Goal: Task Accomplishment & Management: Manage account settings

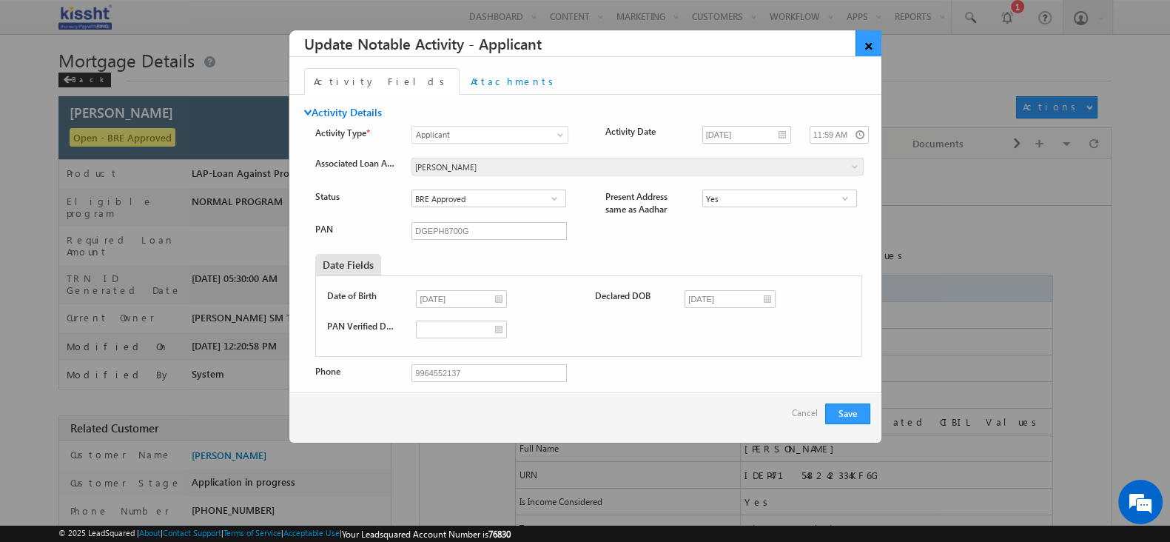
click at [867, 42] on link "×" at bounding box center [868, 43] width 26 height 26
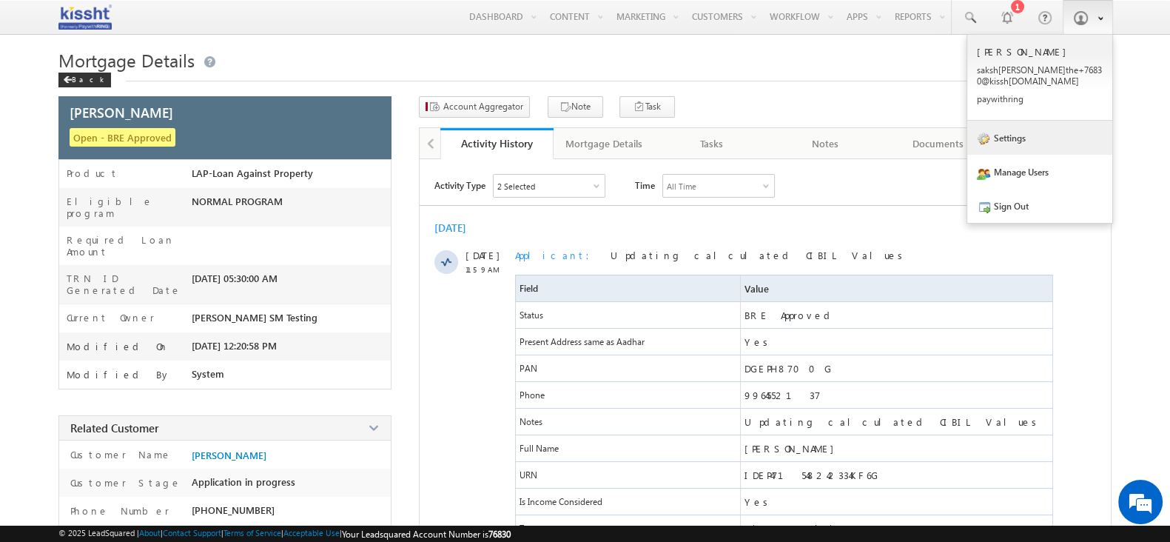
click at [1043, 138] on link "Settings" at bounding box center [1039, 138] width 145 height 34
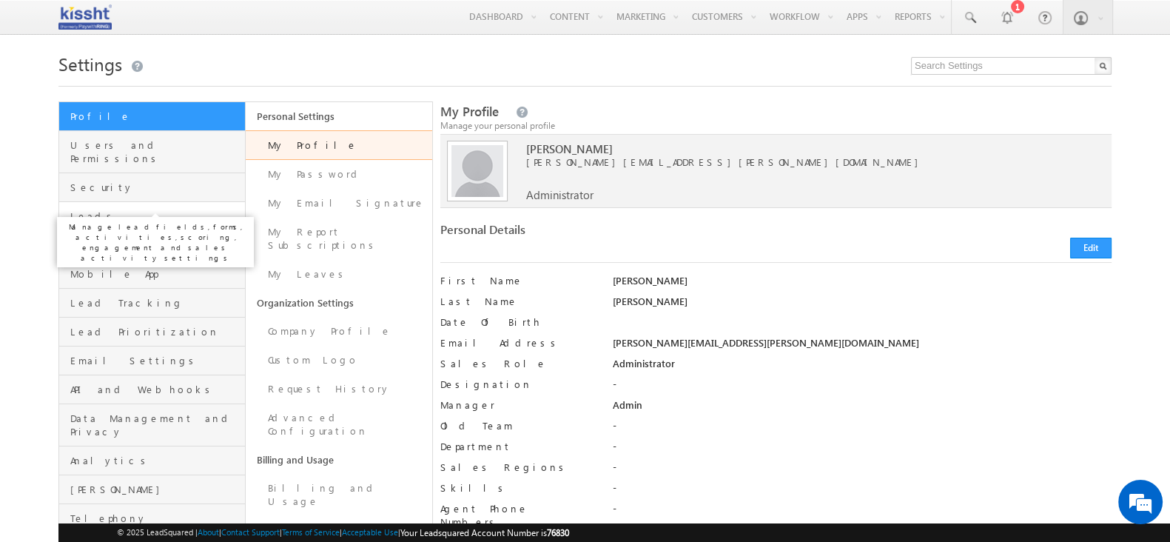
click at [155, 209] on span "Leads" at bounding box center [155, 215] width 171 height 13
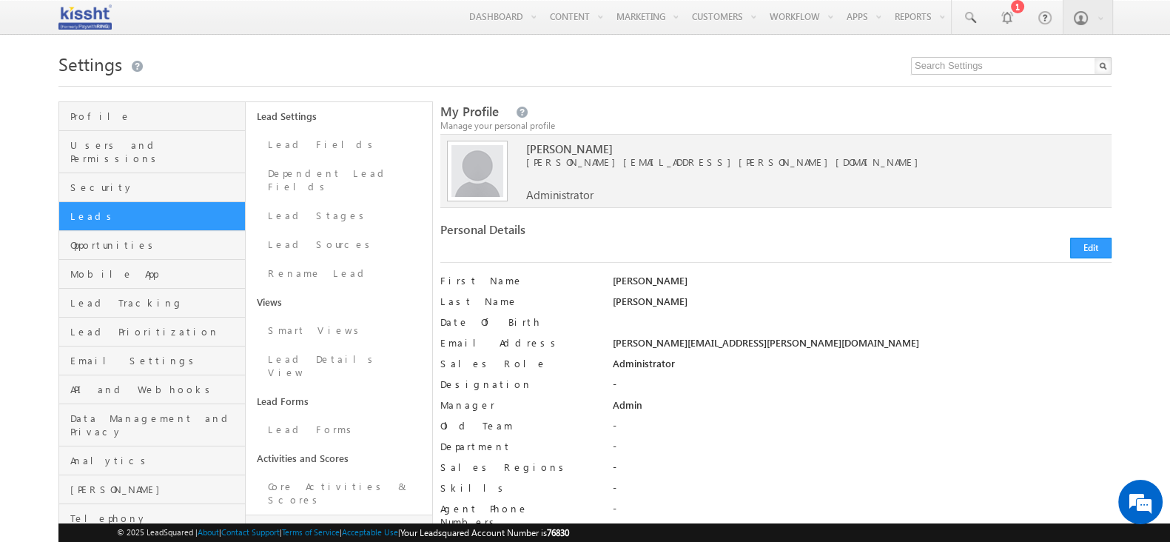
click at [331, 514] on link "Custom Activities & Scores" at bounding box center [339, 535] width 186 height 42
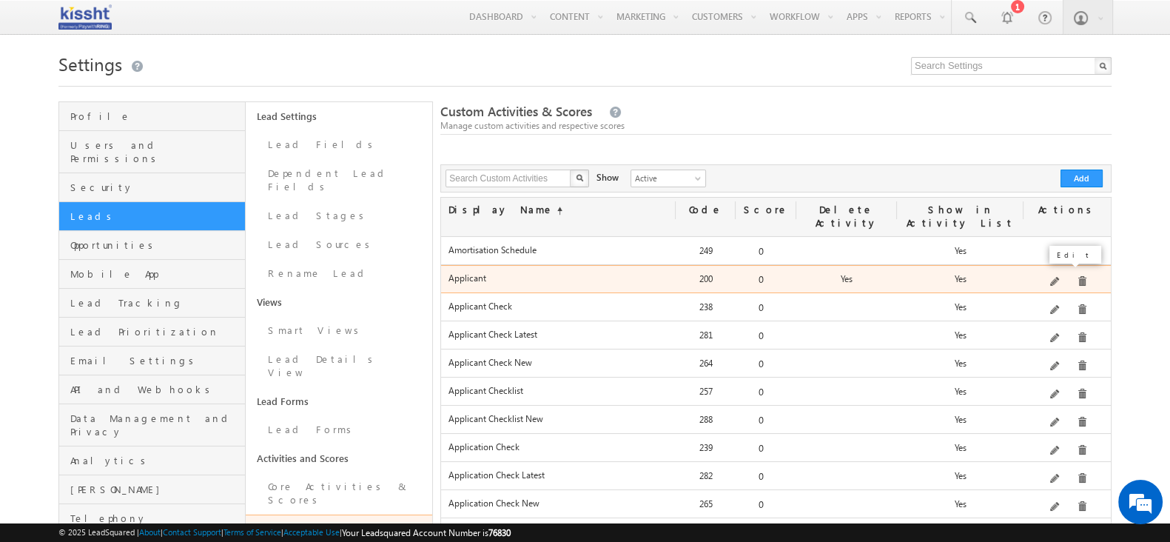
click at [1057, 277] on span at bounding box center [1055, 282] width 11 height 11
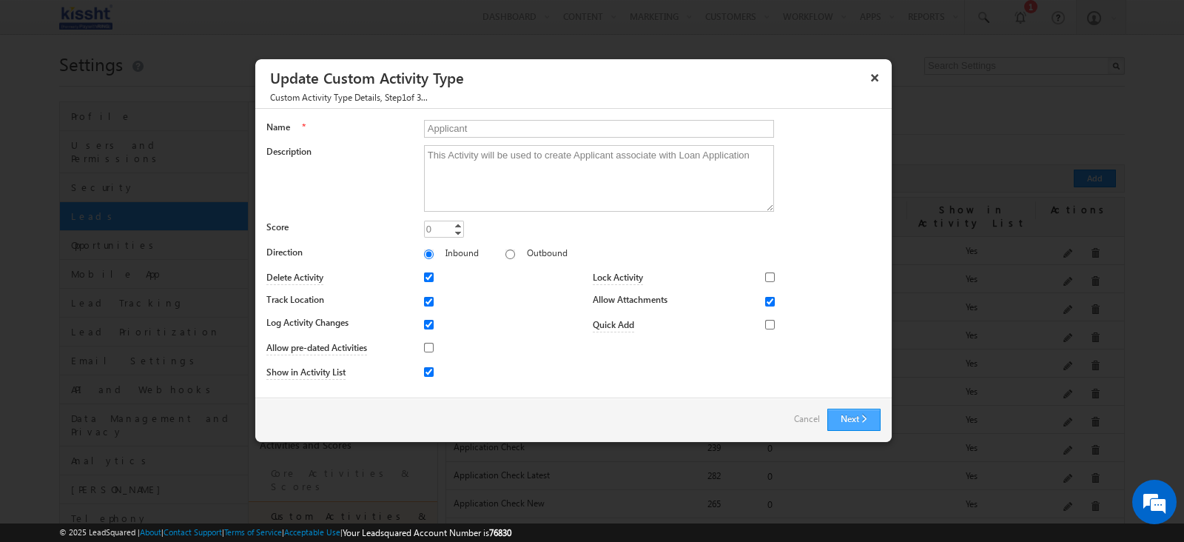
click at [870, 409] on button "Next" at bounding box center [853, 420] width 53 height 22
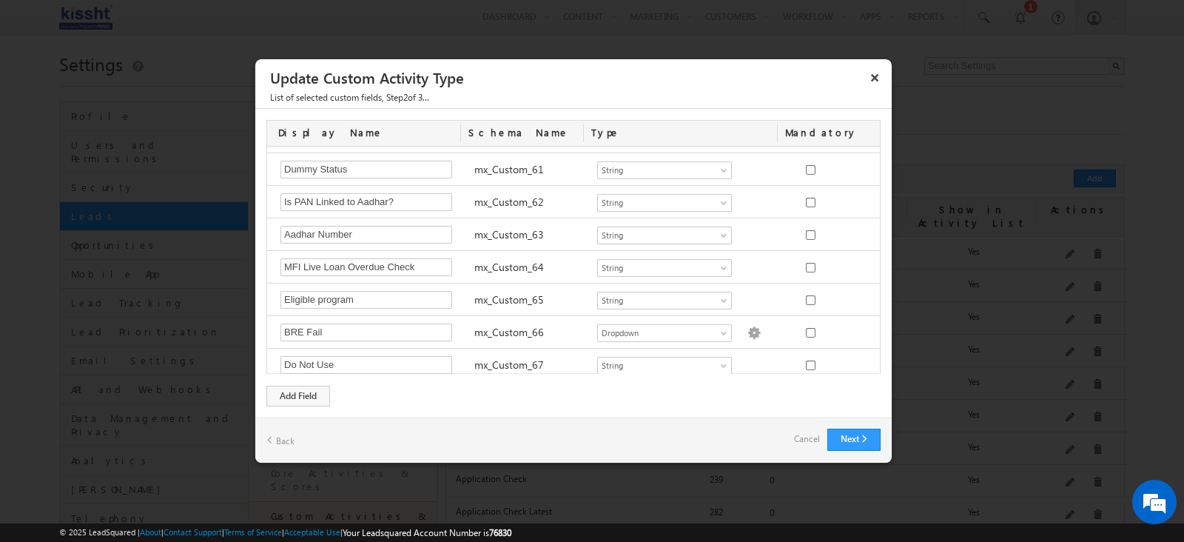
scroll to position [2713, 0]
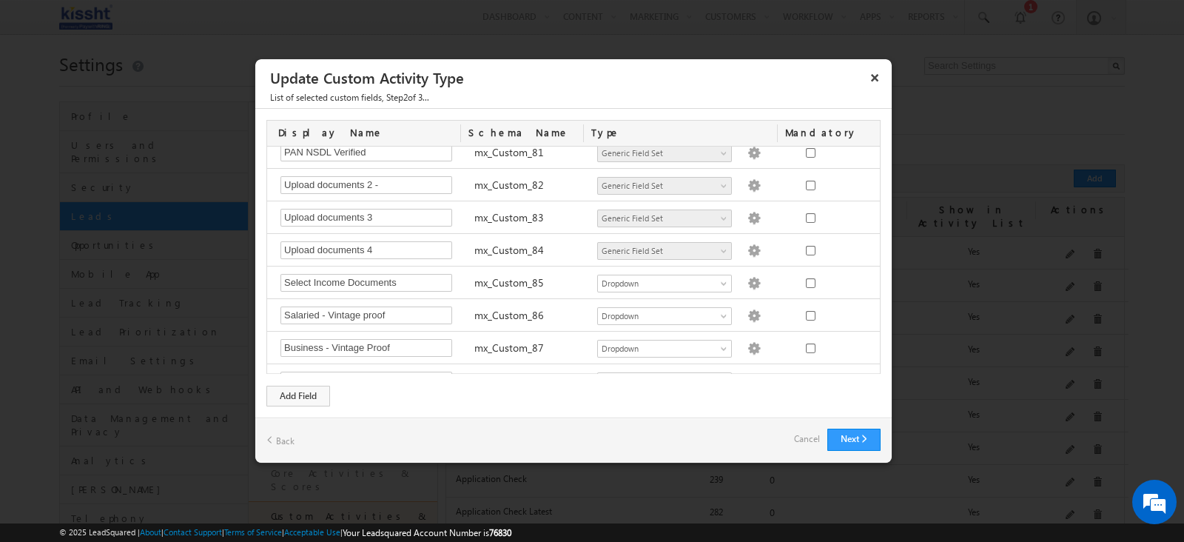
click at [802, 434] on link "Cancel" at bounding box center [807, 438] width 26 height 21
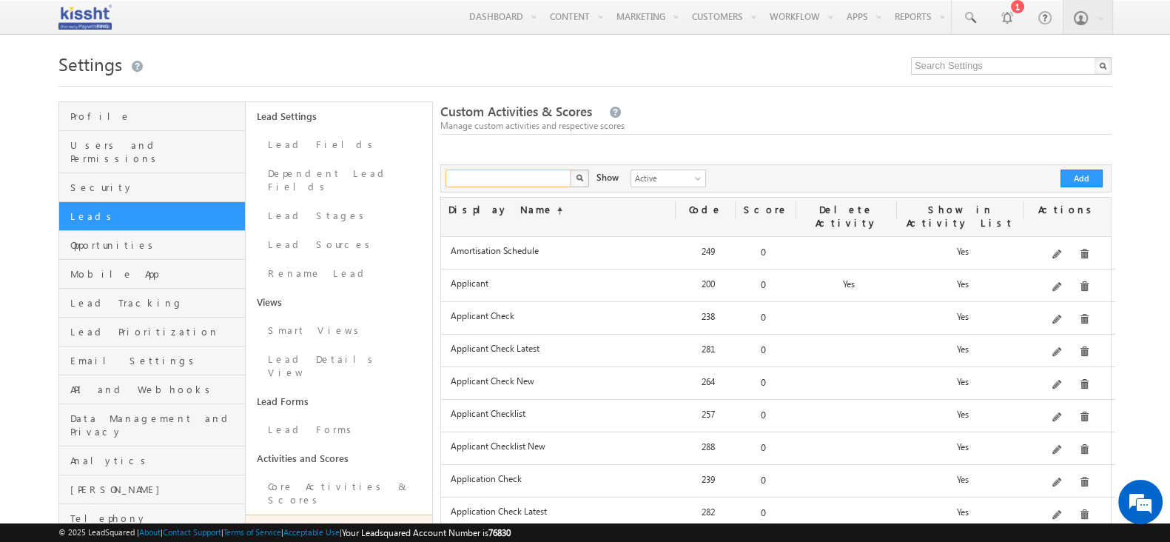
click at [534, 182] on input "text" at bounding box center [509, 178] width 127 height 18
type input "applicant"
click at [570, 169] on button "button" at bounding box center [579, 178] width 19 height 18
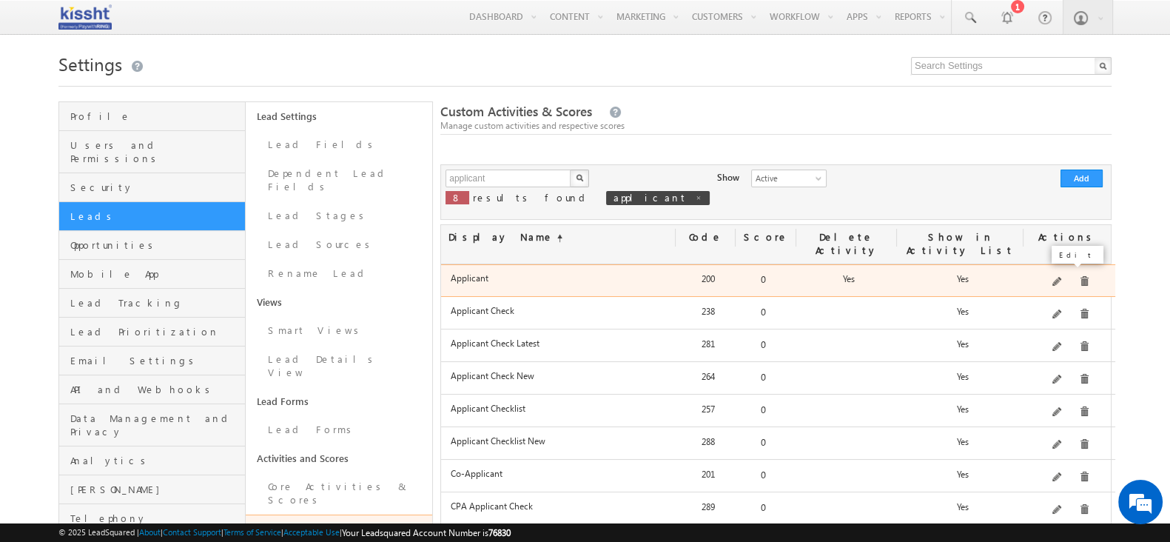
click at [1062, 277] on span at bounding box center [1057, 282] width 11 height 11
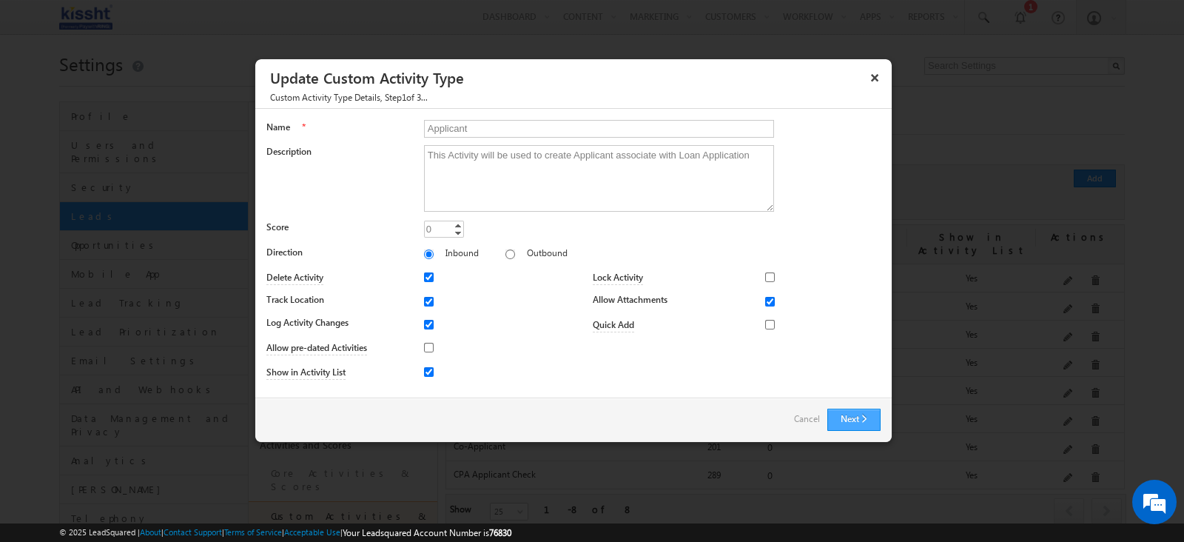
click at [860, 423] on button "Next" at bounding box center [853, 420] width 53 height 22
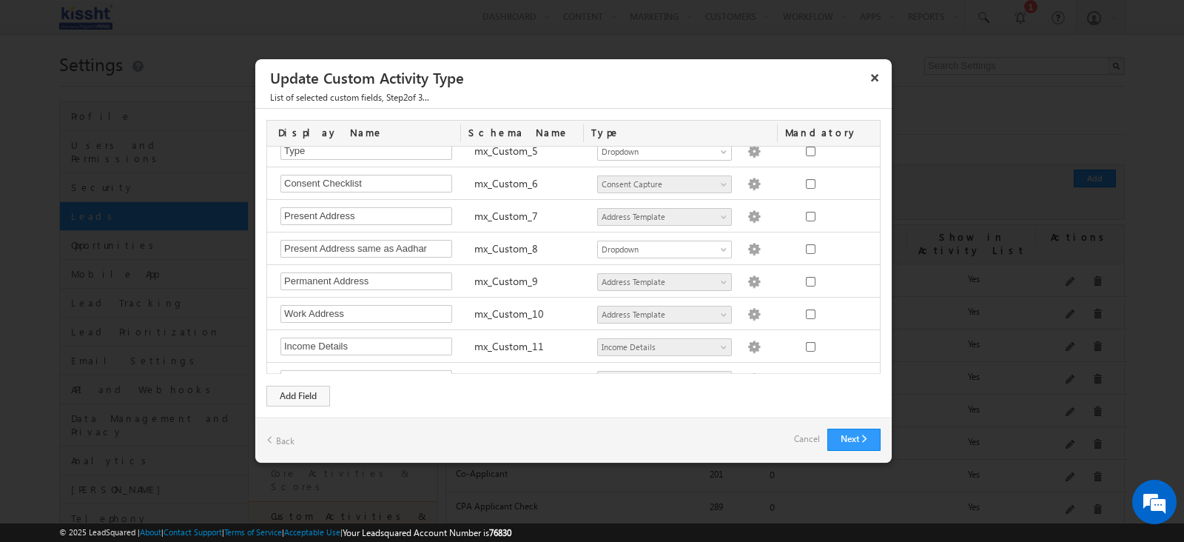
scroll to position [306, 0]
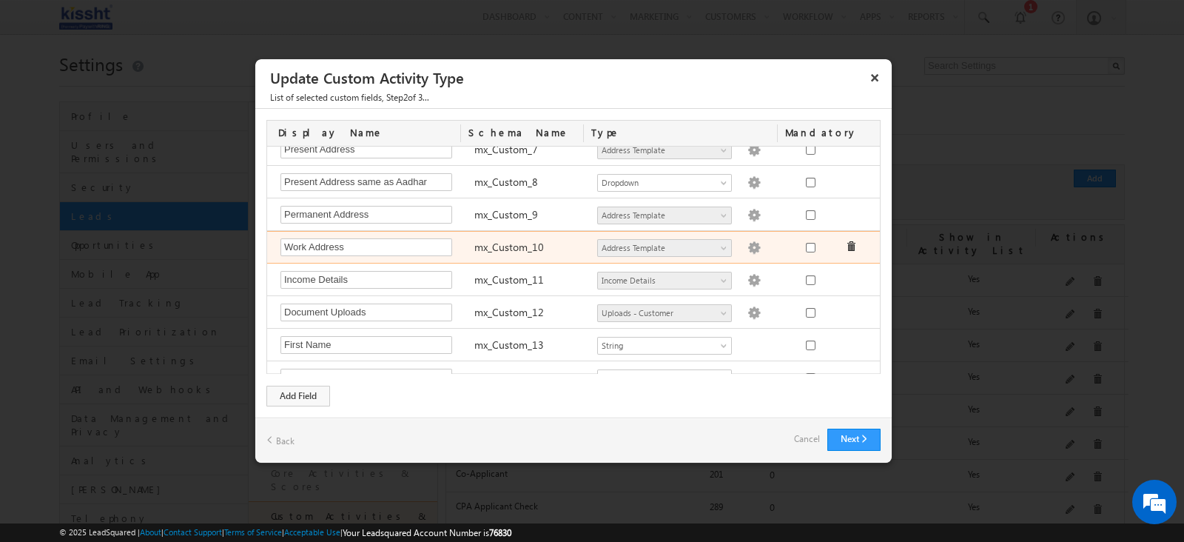
click at [744, 246] on div "Number - Integer Number - Decimal String DateTime Dropdown Product User Account…" at bounding box center [687, 248] width 194 height 21
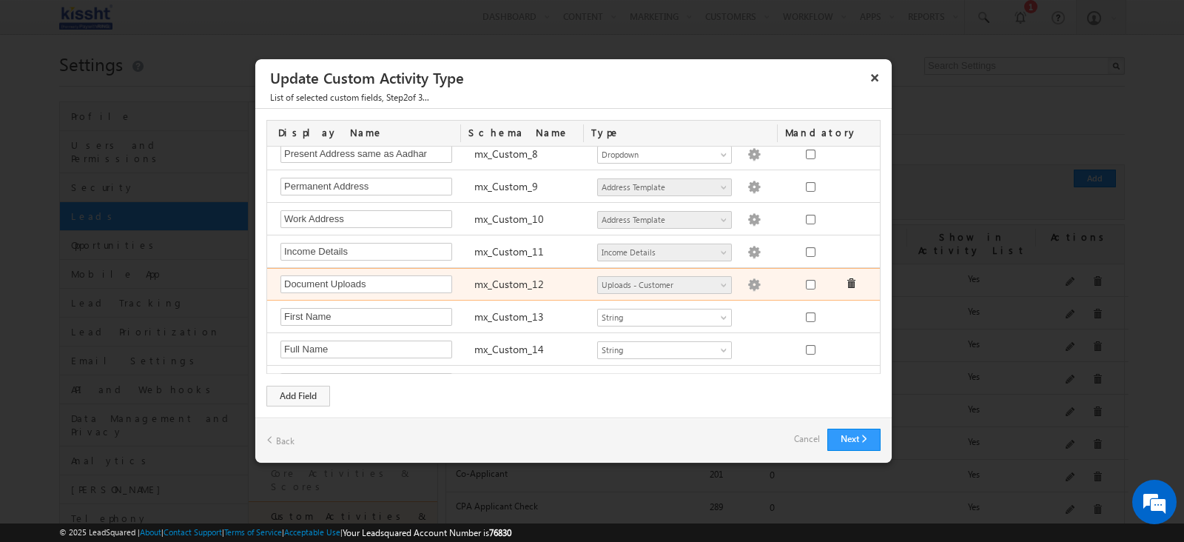
scroll to position [323, 0]
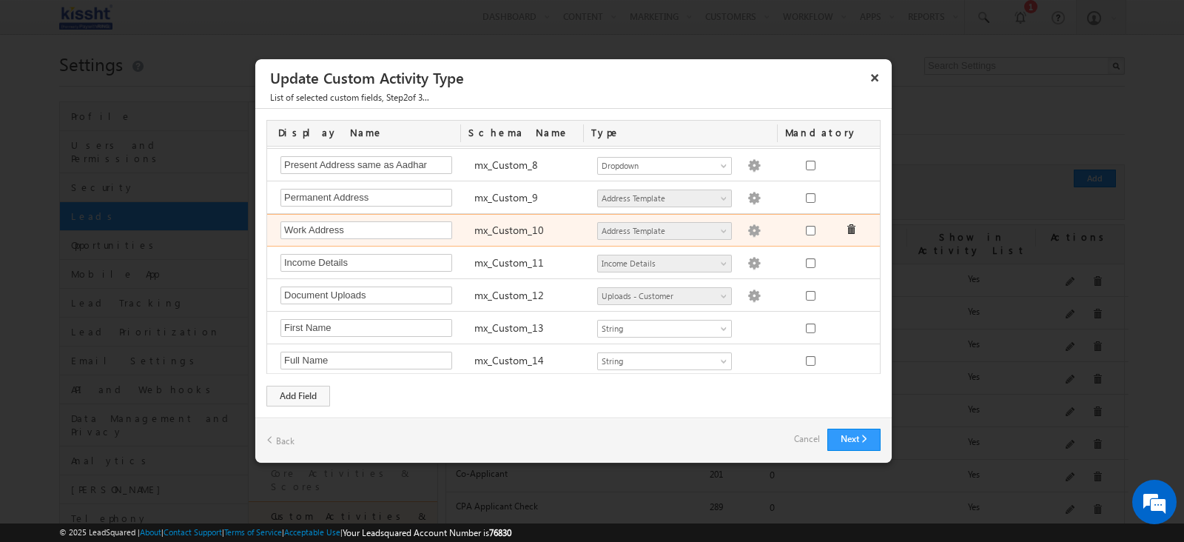
click at [747, 228] on img at bounding box center [753, 230] width 13 height 13
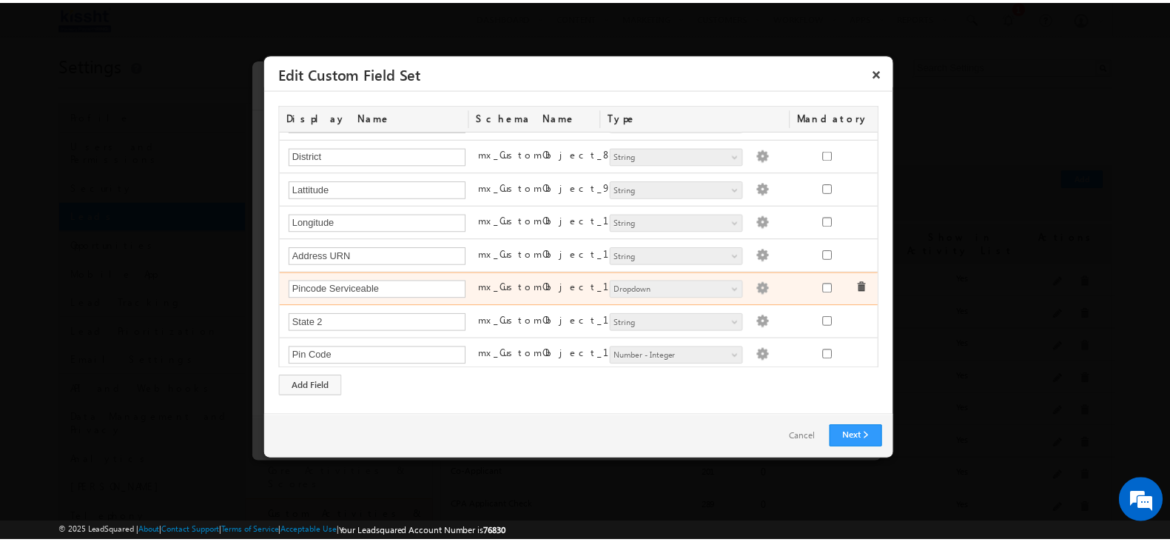
scroll to position [0, 0]
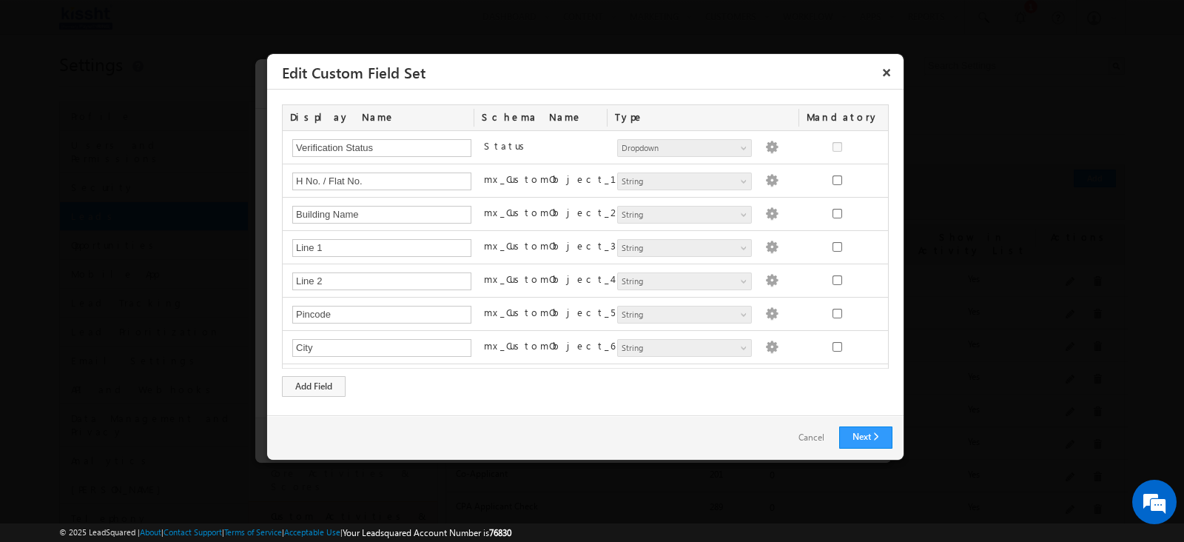
click at [821, 431] on link "Cancel" at bounding box center [812, 437] width 56 height 21
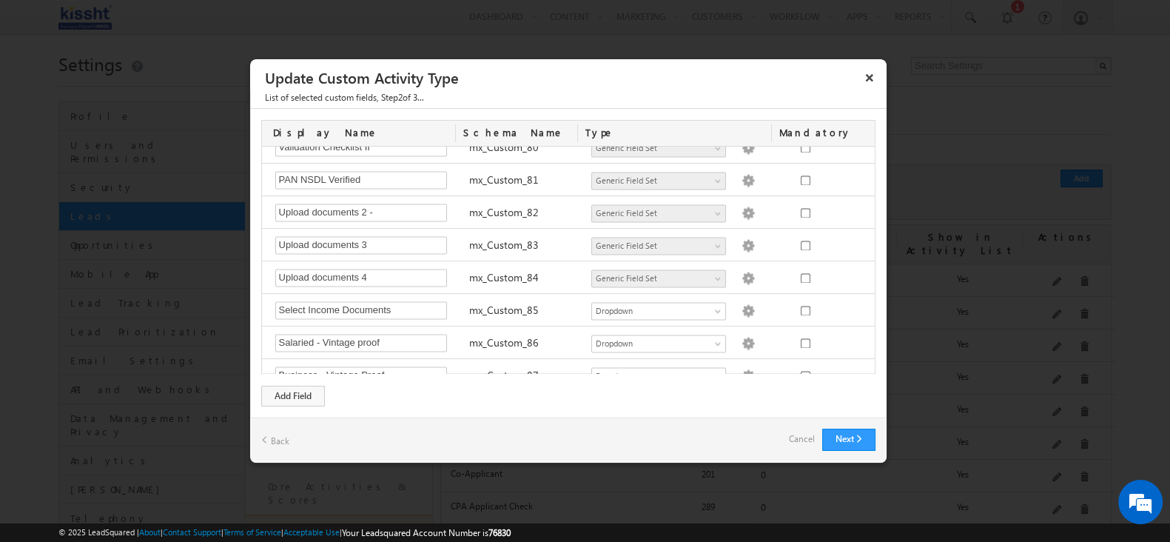
scroll to position [2712, 0]
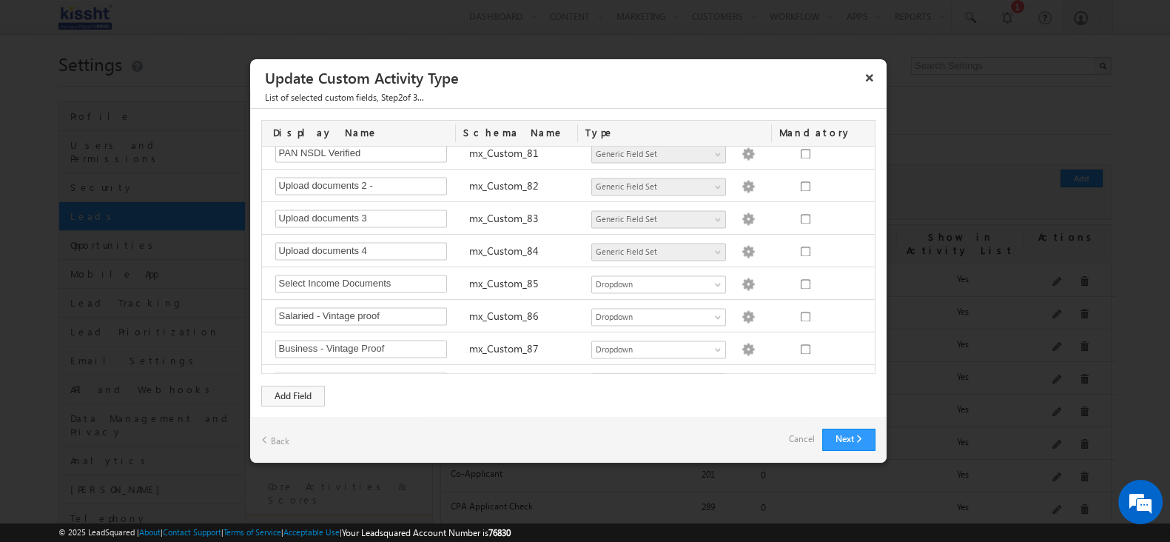
click at [799, 438] on link "Cancel" at bounding box center [802, 438] width 26 height 21
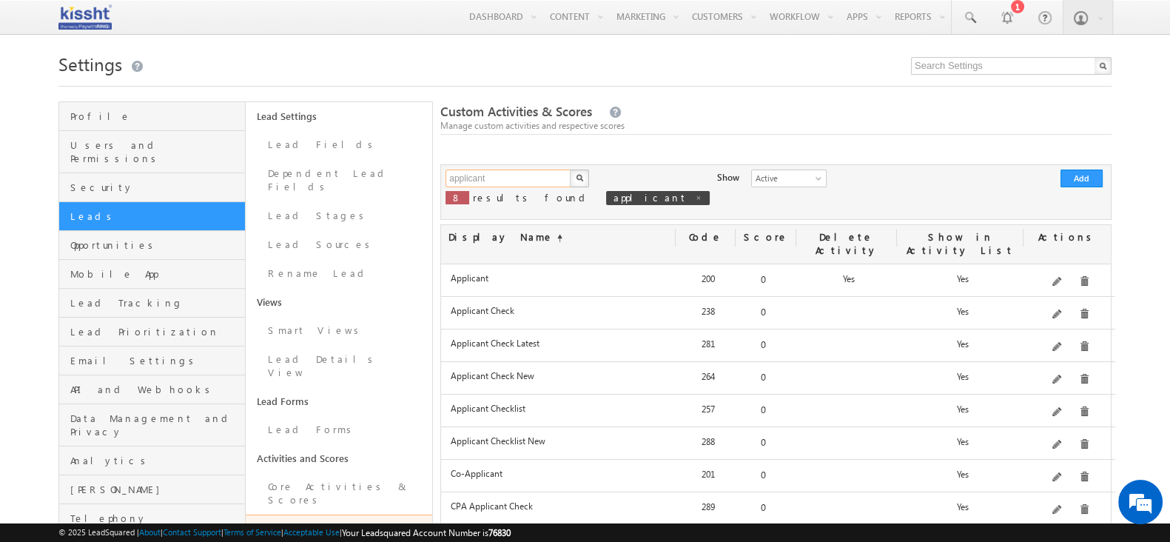
click at [536, 173] on input "applicant" at bounding box center [509, 178] width 127 height 18
click at [570, 169] on button "button" at bounding box center [579, 178] width 19 height 18
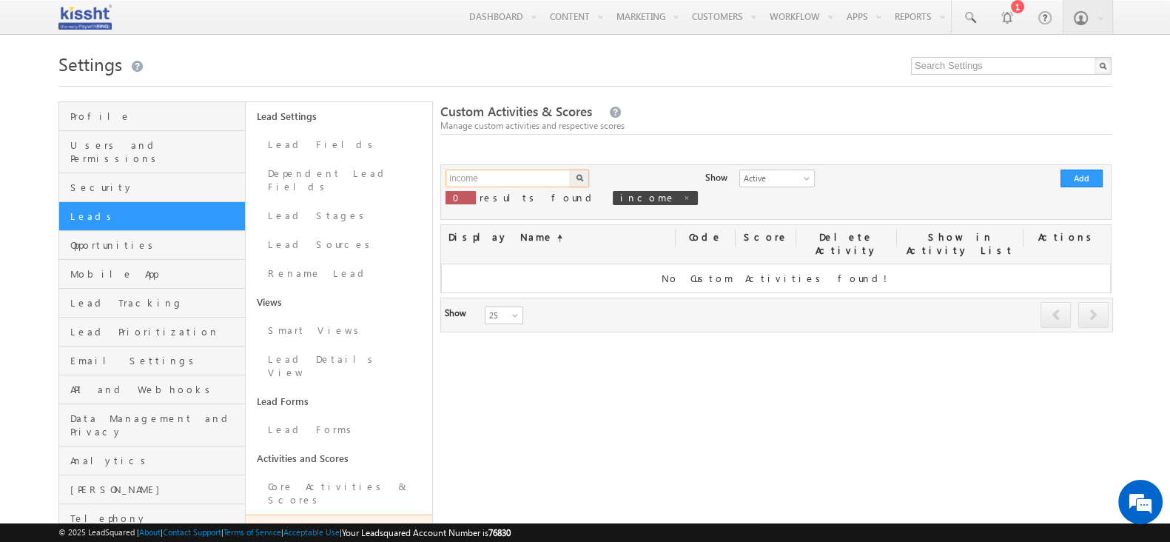
click at [536, 173] on input "income" at bounding box center [509, 178] width 127 height 18
type input "i"
type input "applicant"
click at [580, 178] on img "button" at bounding box center [579, 177] width 7 height 7
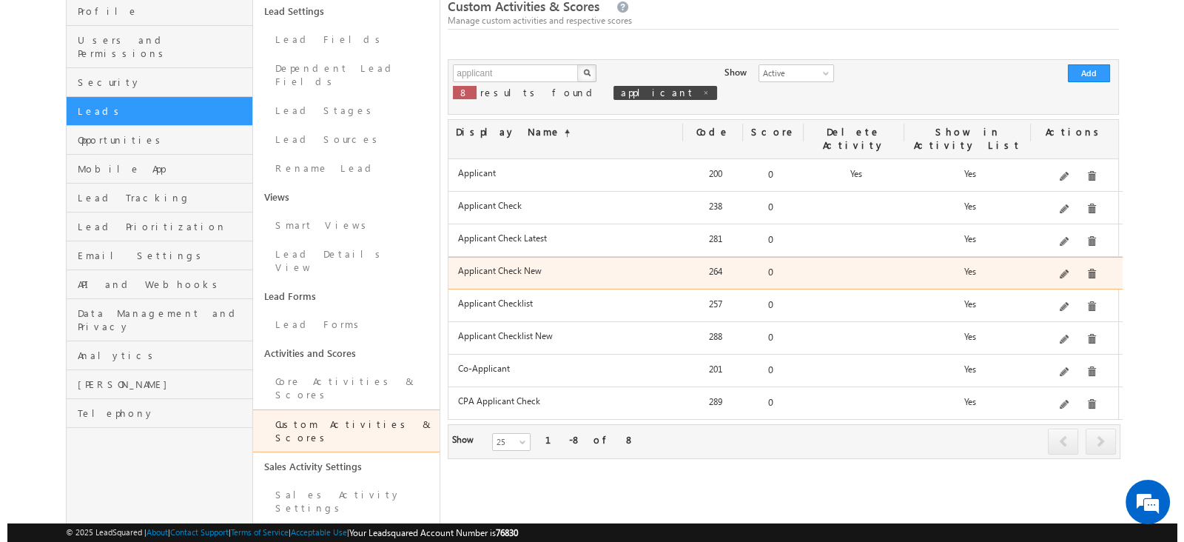
scroll to position [0, 0]
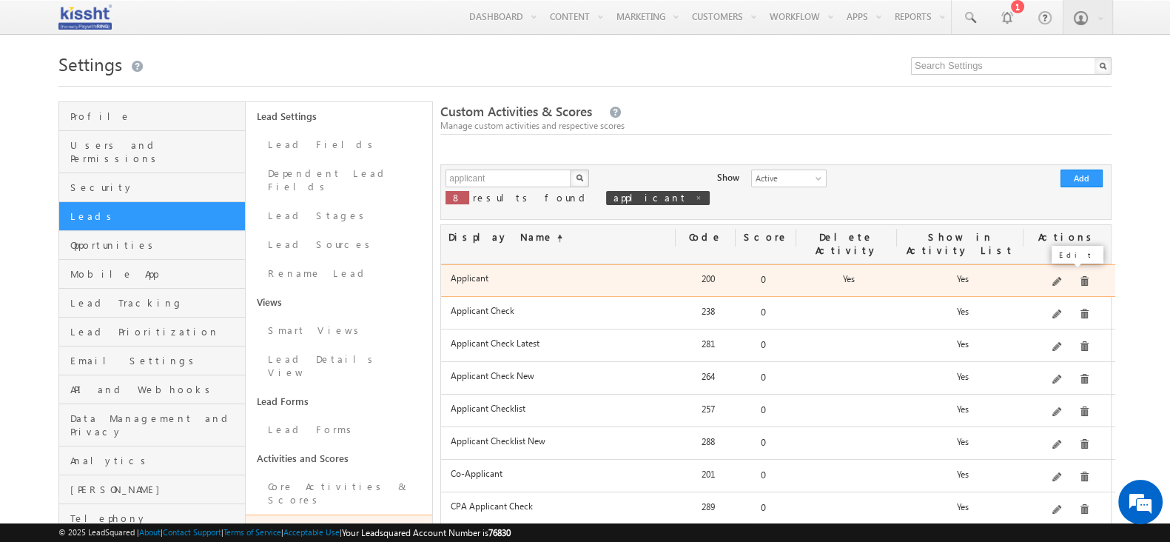
click at [1061, 277] on span at bounding box center [1057, 282] width 11 height 11
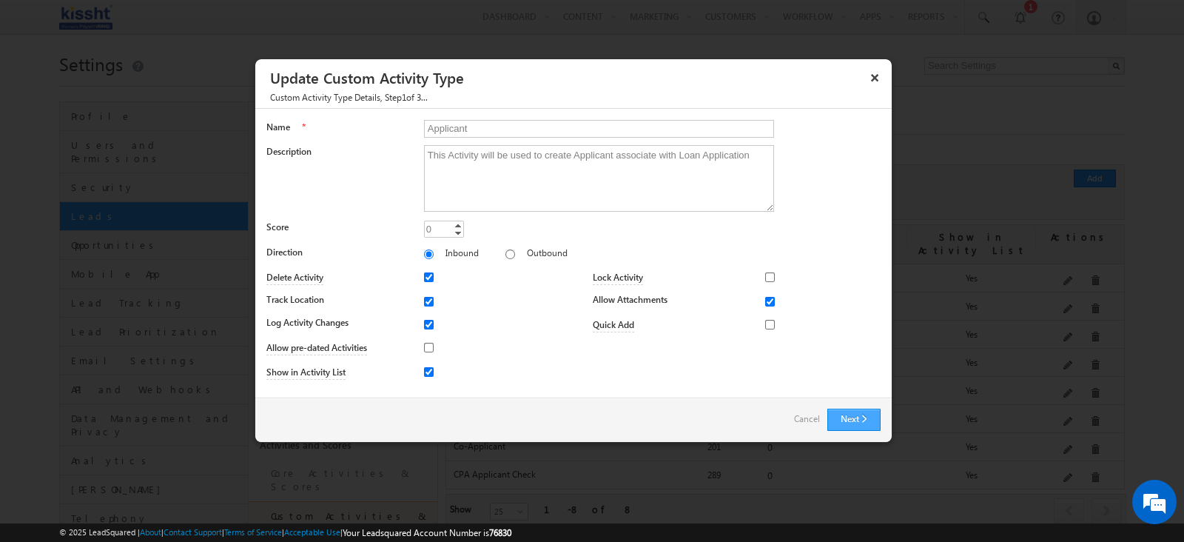
click at [866, 415] on button "Next" at bounding box center [853, 420] width 53 height 22
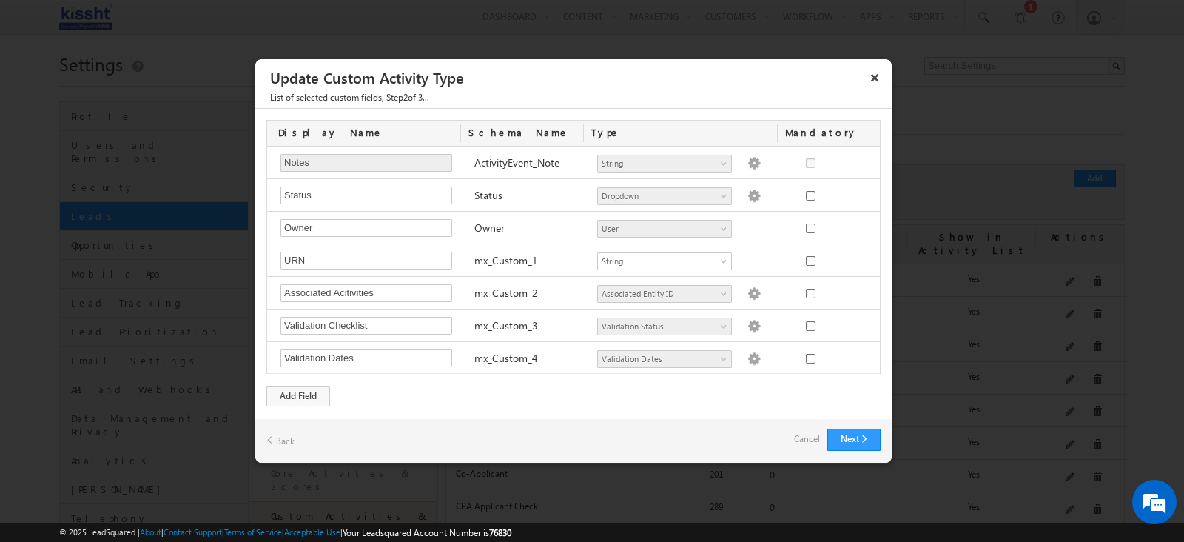
scroll to position [323, 0]
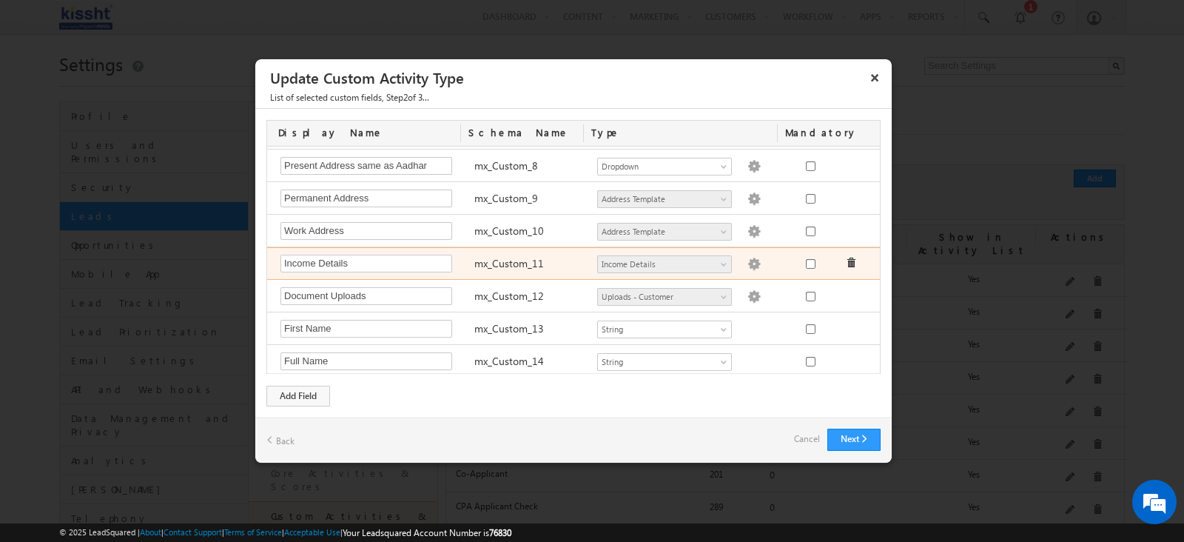
click at [729, 260] on div "Number - Integer Number - Decimal String DateTime Dropdown Product User Account…" at bounding box center [687, 265] width 194 height 21
click at [747, 259] on img at bounding box center [753, 264] width 13 height 13
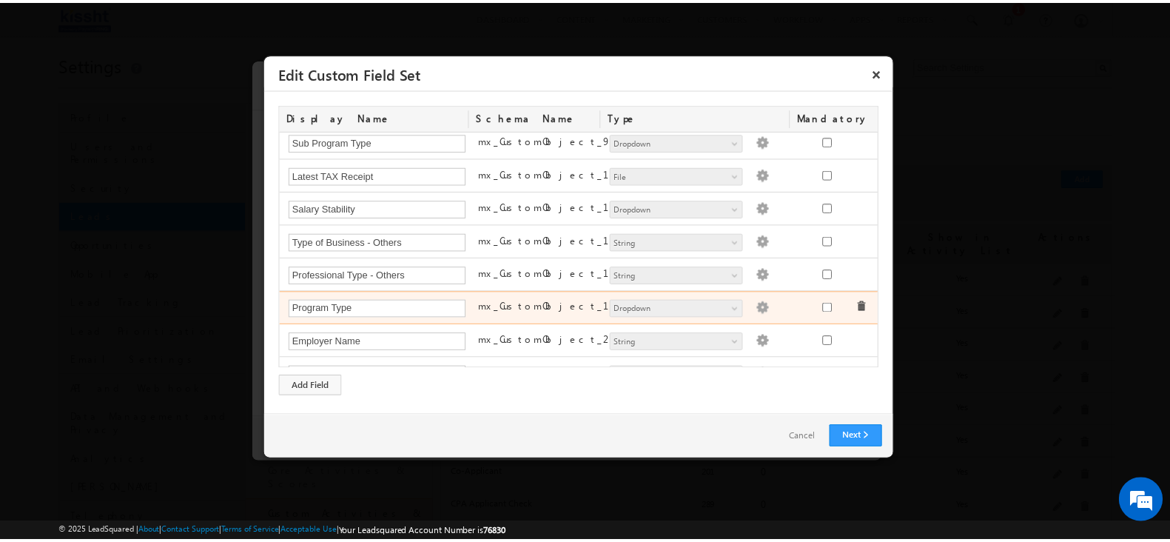
scroll to position [555, 0]
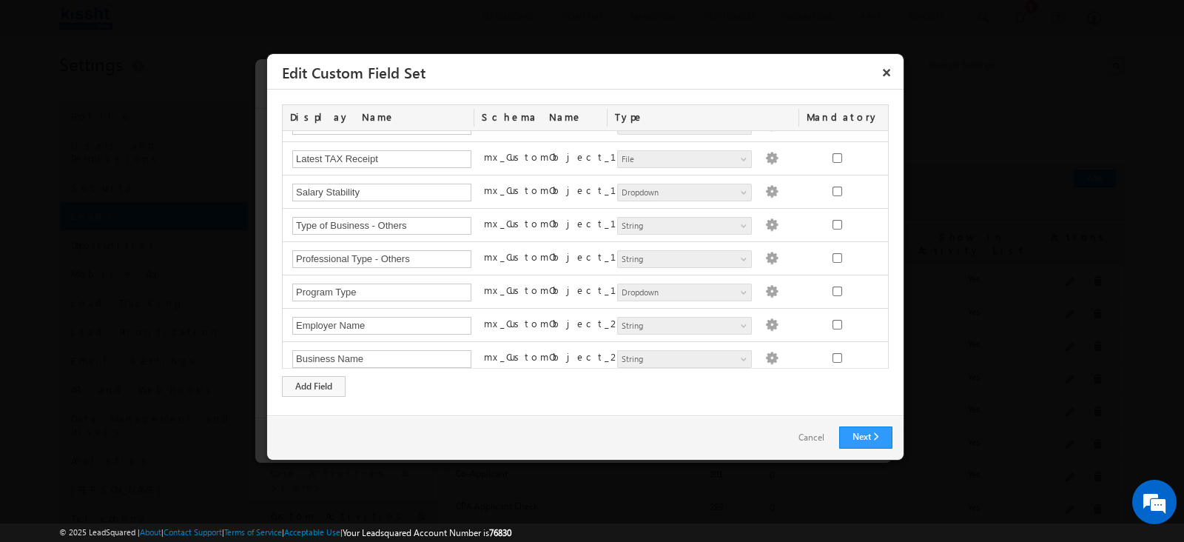
click at [801, 437] on link "Cancel" at bounding box center [812, 437] width 56 height 21
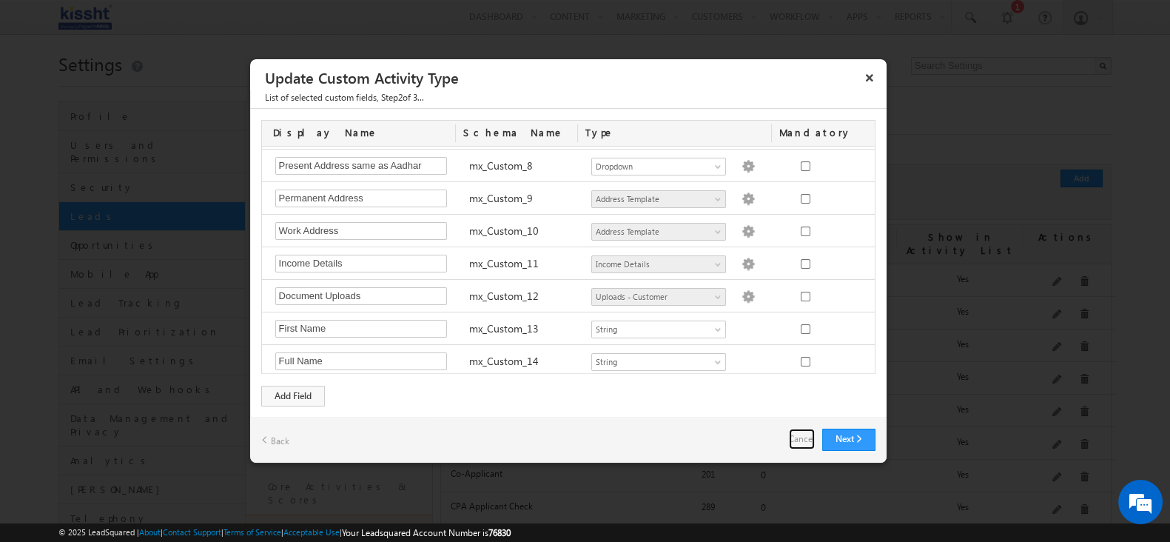
click at [801, 437] on link "Cancel" at bounding box center [802, 438] width 26 height 21
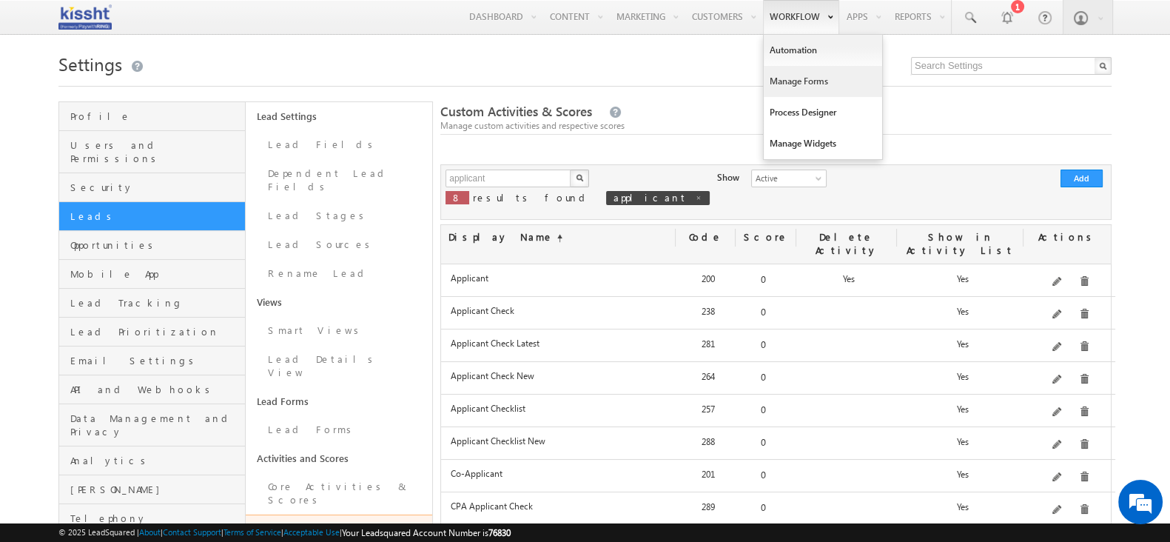
click at [792, 79] on link "Manage Forms" at bounding box center [823, 81] width 118 height 31
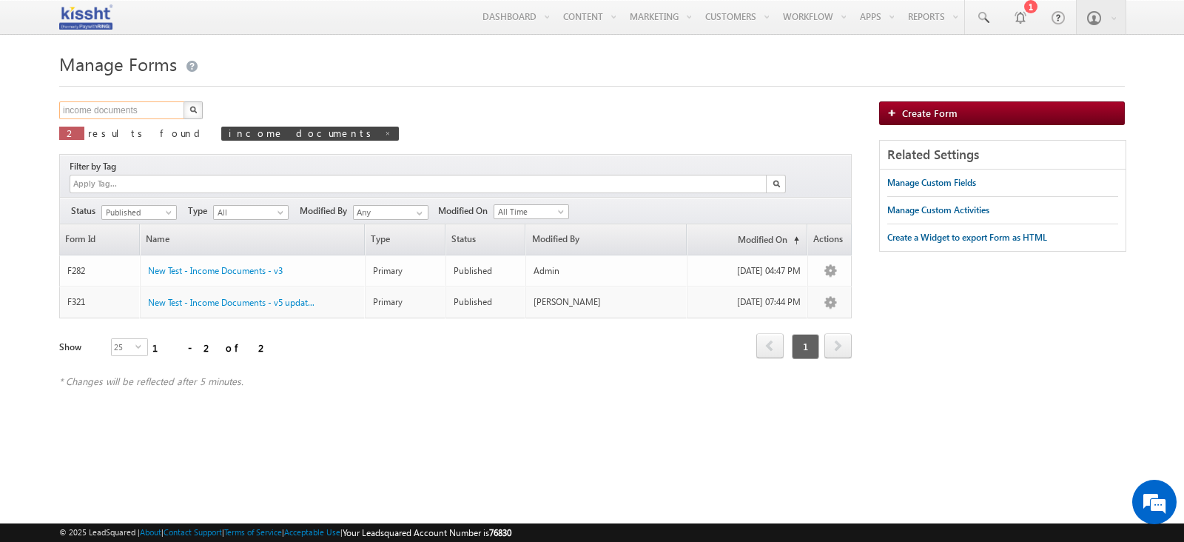
click at [142, 104] on input "income documents" at bounding box center [122, 110] width 127 height 18
paste input "New Test - Income Details - v4"
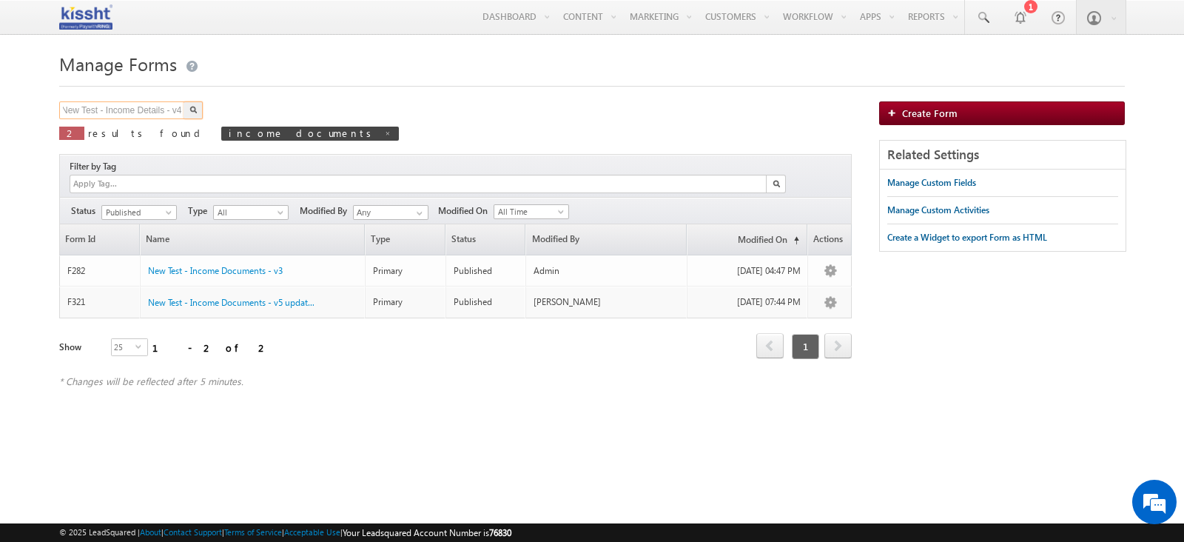
type input "New Test - Income Details - v4"
click at [196, 112] on button "button" at bounding box center [193, 110] width 19 height 18
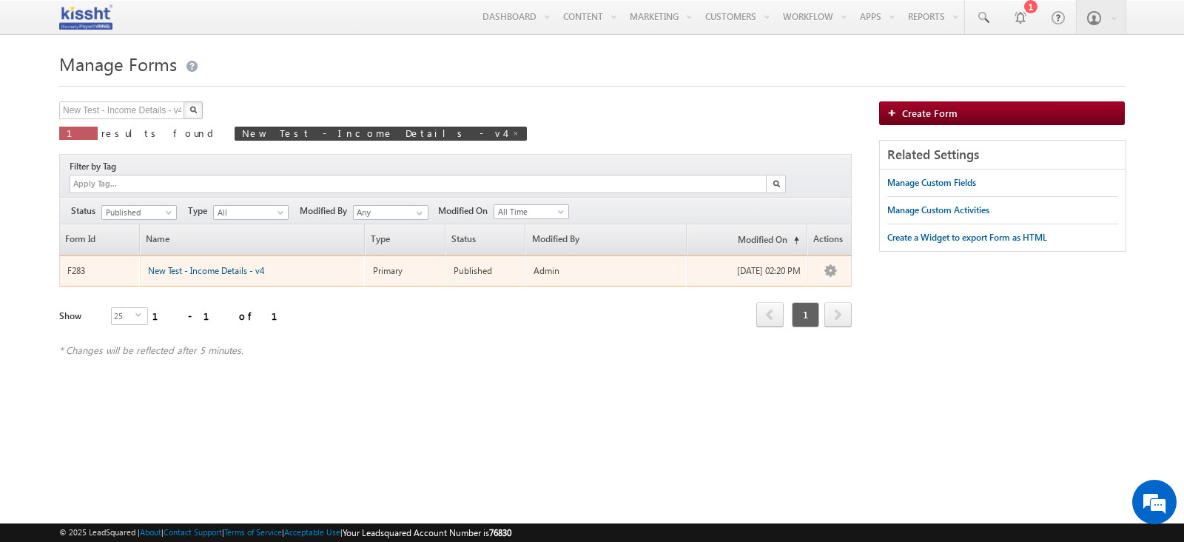
click at [239, 265] on span "New Test - Income Details - v4" at bounding box center [206, 270] width 116 height 11
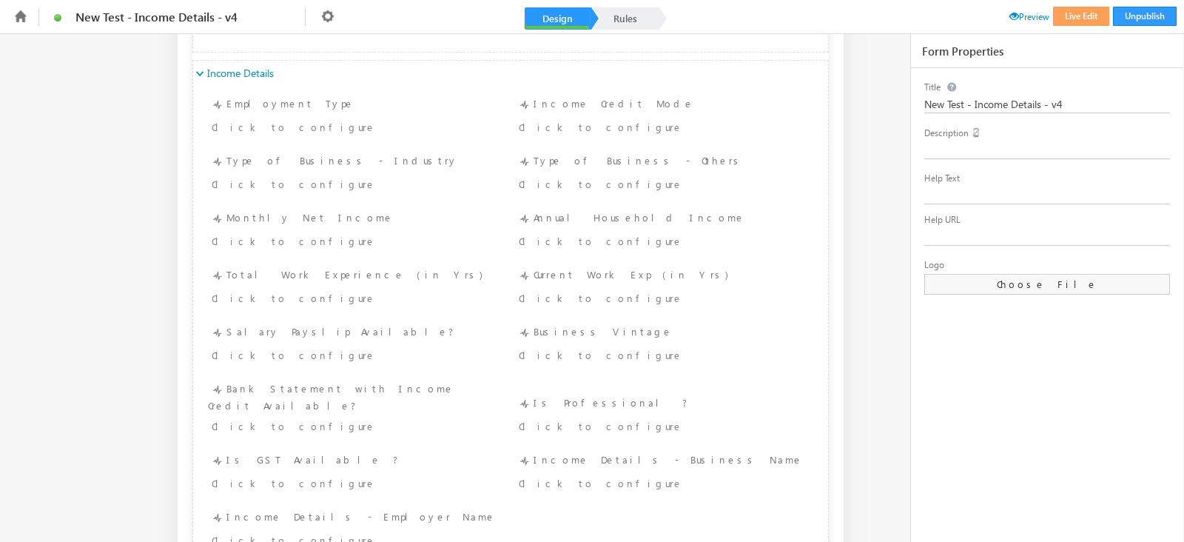
scroll to position [1514, 0]
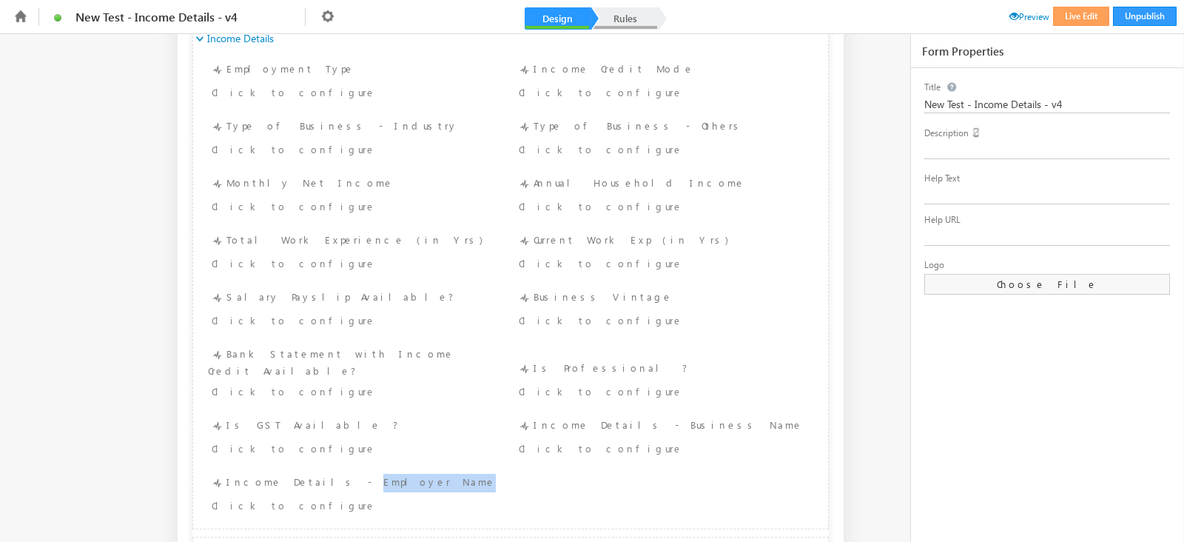
click at [629, 27] on link "Rules" at bounding box center [625, 18] width 65 height 22
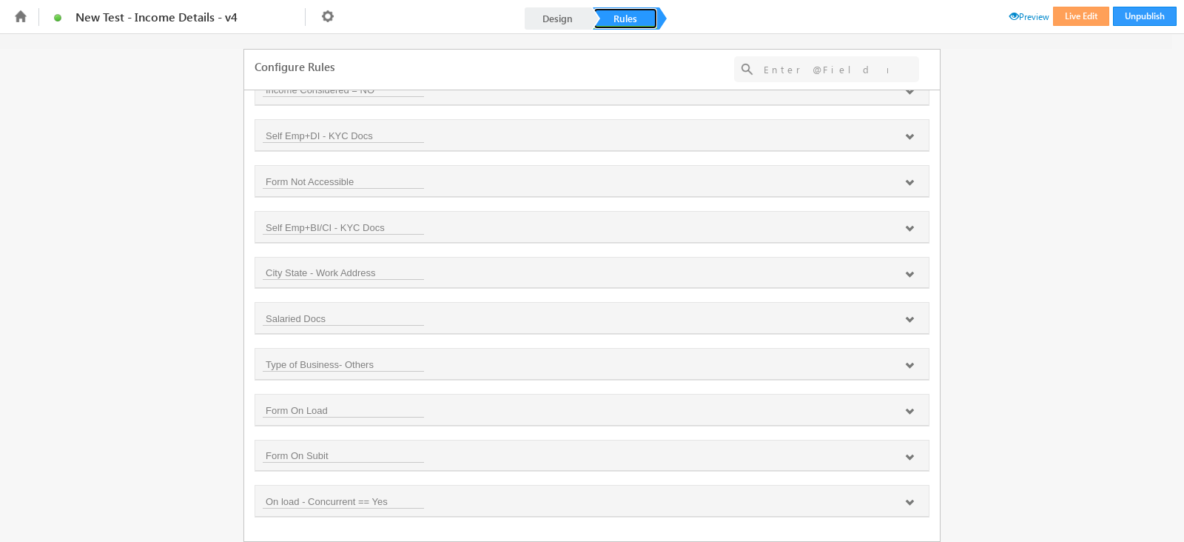
scroll to position [0, 0]
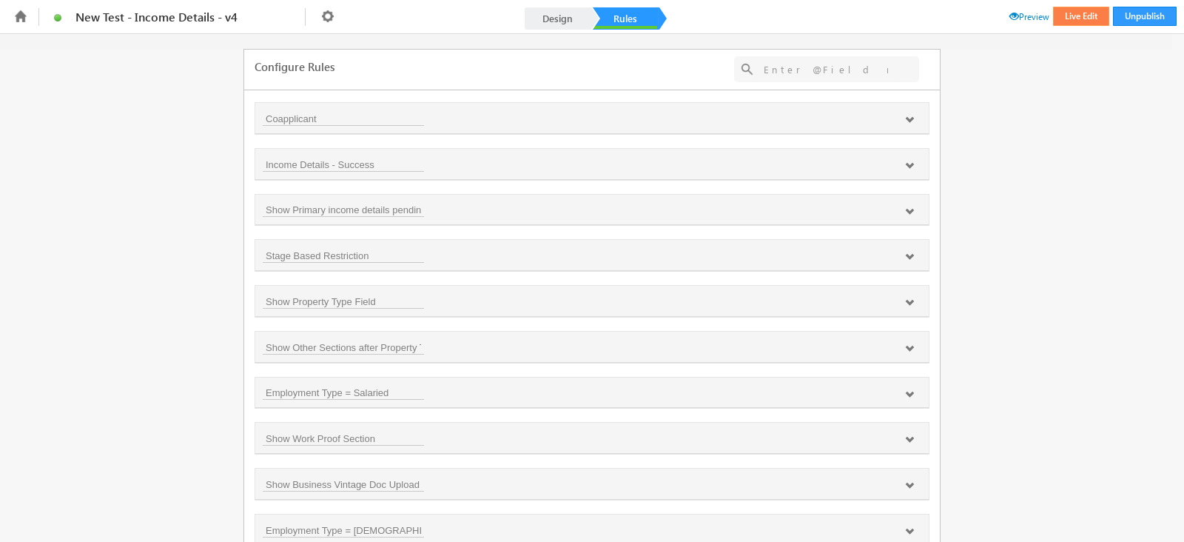
click at [1094, 11] on button "Live Edit" at bounding box center [1081, 16] width 56 height 19
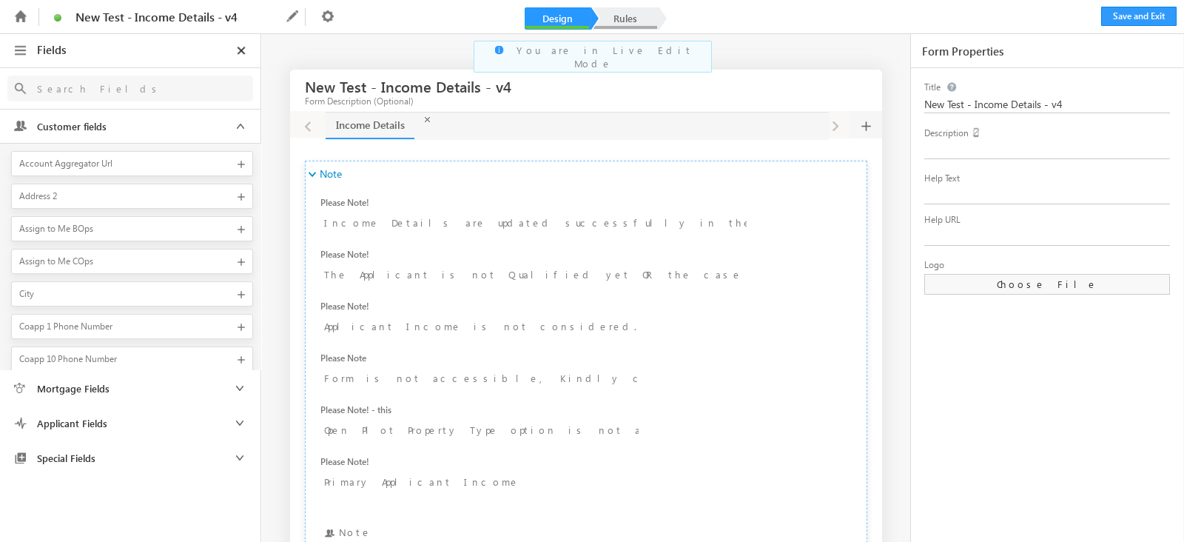
click at [633, 20] on link "Rules" at bounding box center [625, 18] width 65 height 22
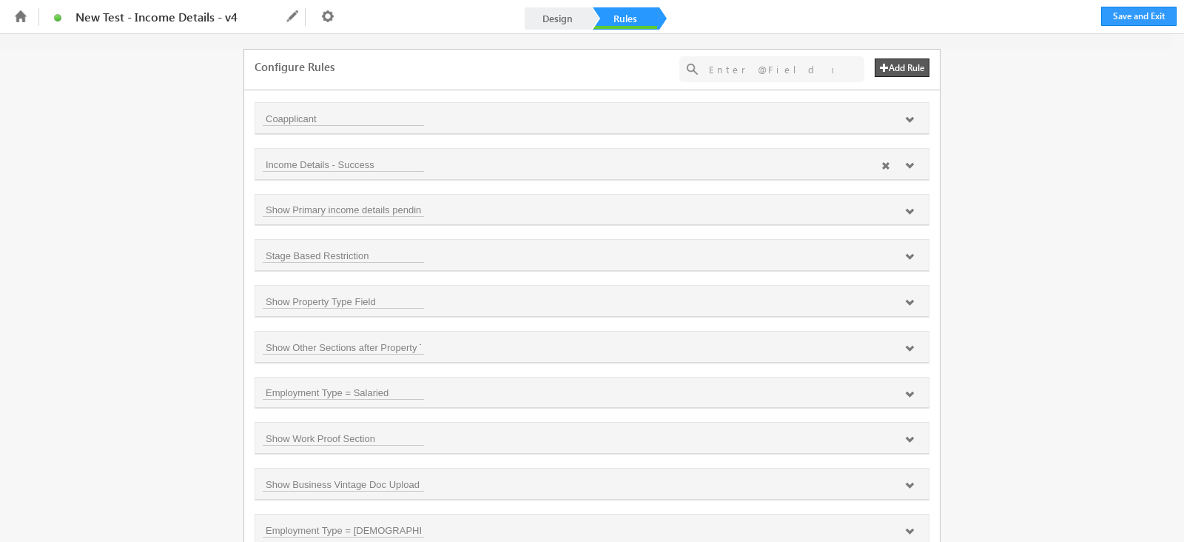
click at [904, 170] on div at bounding box center [897, 166] width 47 height 13
click at [905, 163] on icon at bounding box center [909, 165] width 9 height 9
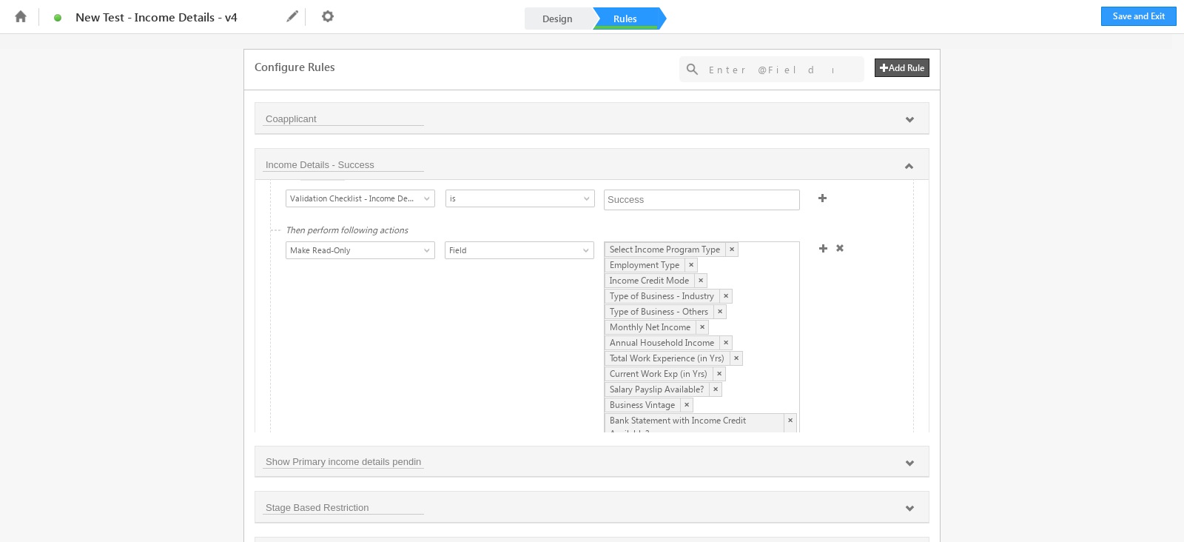
scroll to position [21, 0]
click at [907, 116] on icon at bounding box center [909, 119] width 9 height 9
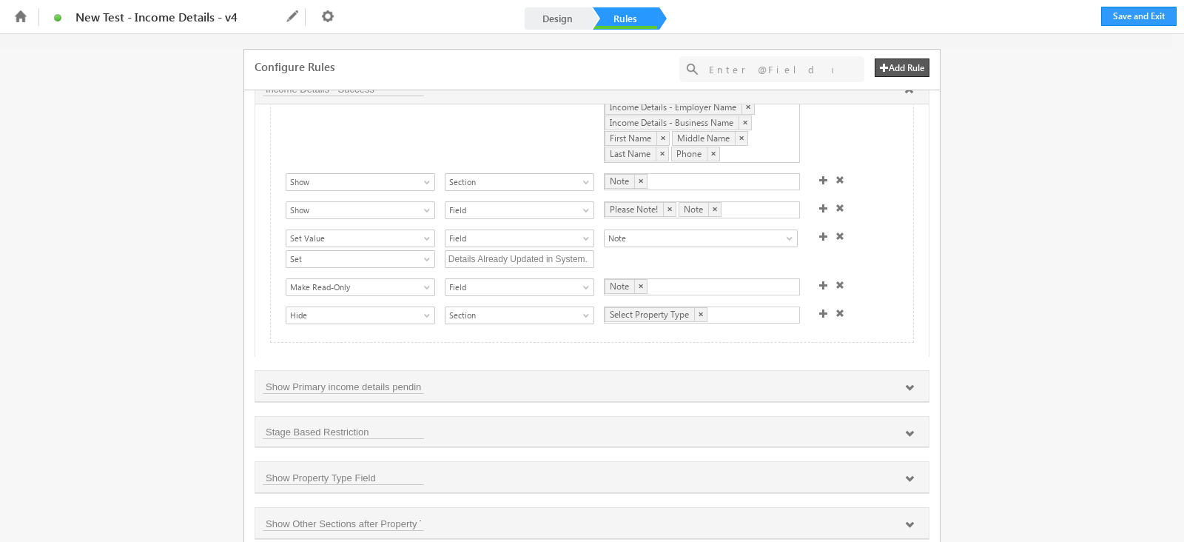
scroll to position [268, 0]
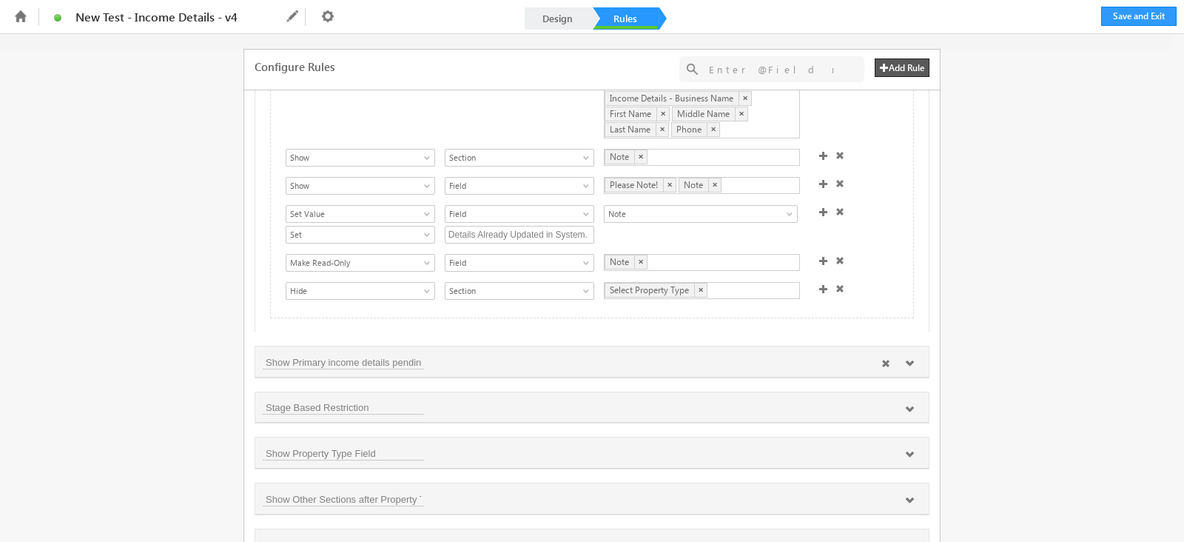
click at [906, 366] on icon at bounding box center [909, 363] width 9 height 9
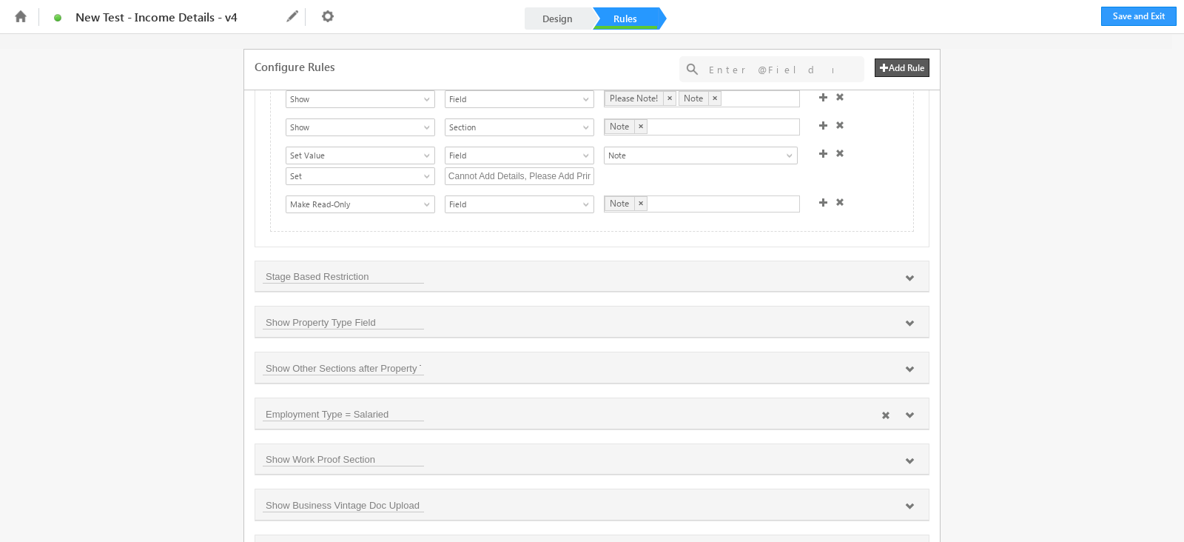
scroll to position [724, 0]
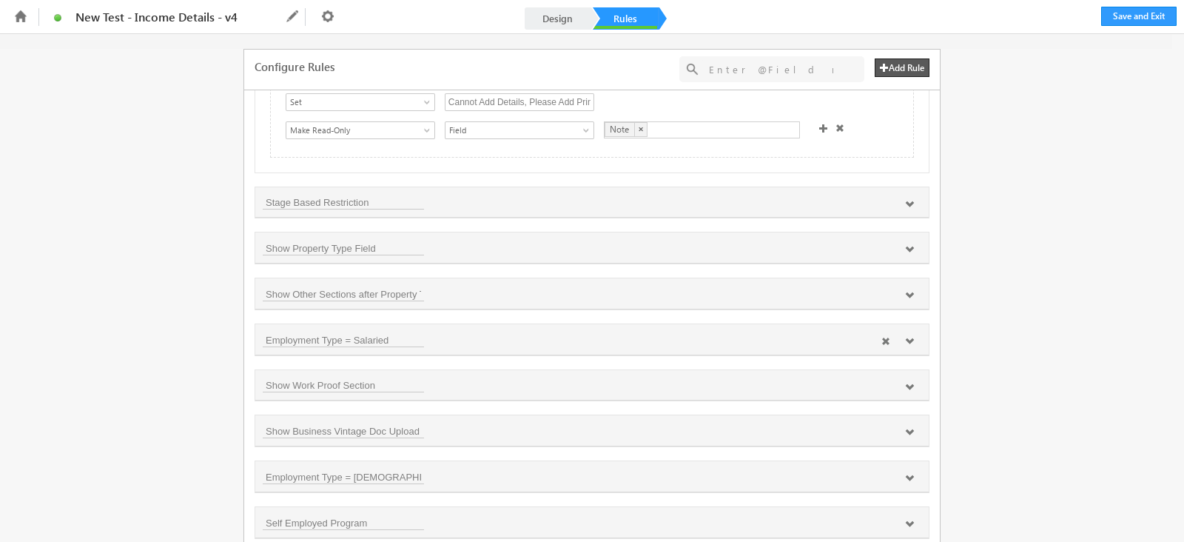
click at [910, 343] on icon at bounding box center [909, 341] width 9 height 9
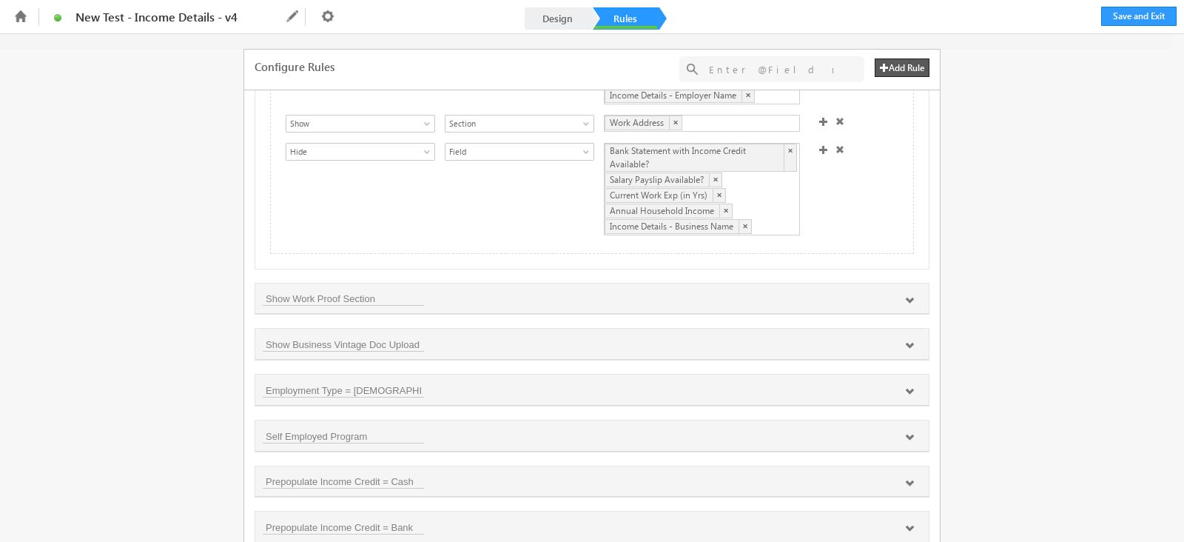
scroll to position [1081, 0]
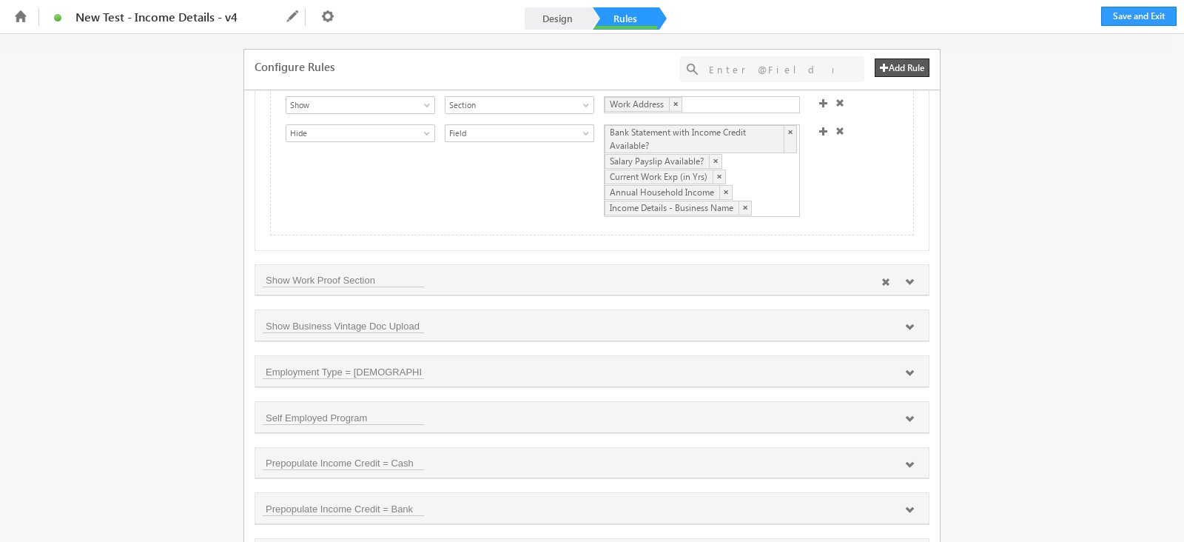
click at [905, 283] on icon at bounding box center [909, 282] width 9 height 9
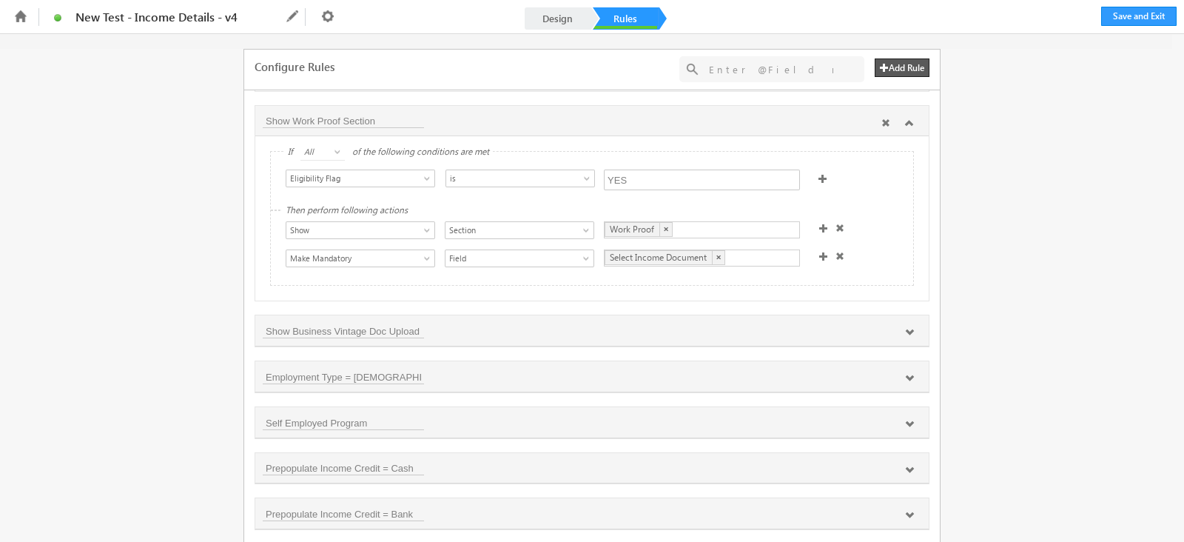
scroll to position [1314, 0]
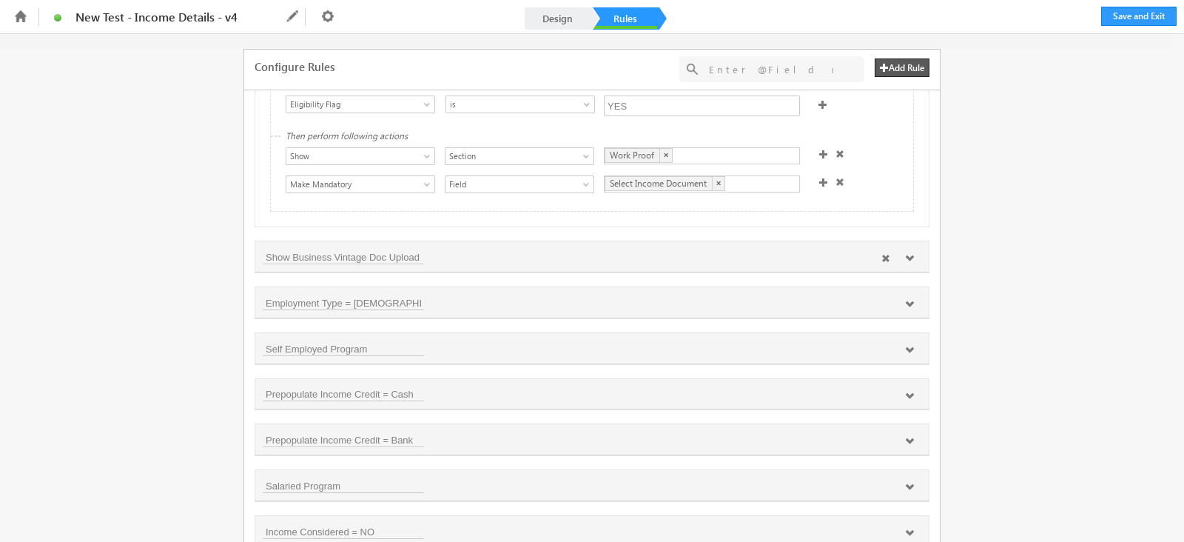
click at [910, 263] on icon at bounding box center [909, 258] width 9 height 9
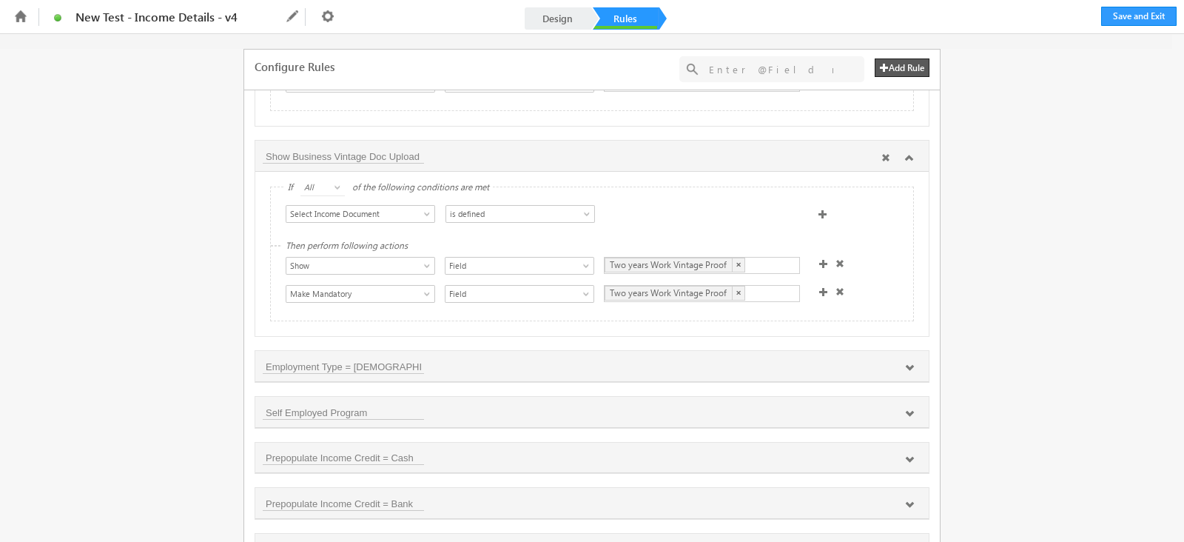
scroll to position [1418, 0]
click at [907, 369] on icon at bounding box center [909, 364] width 9 height 9
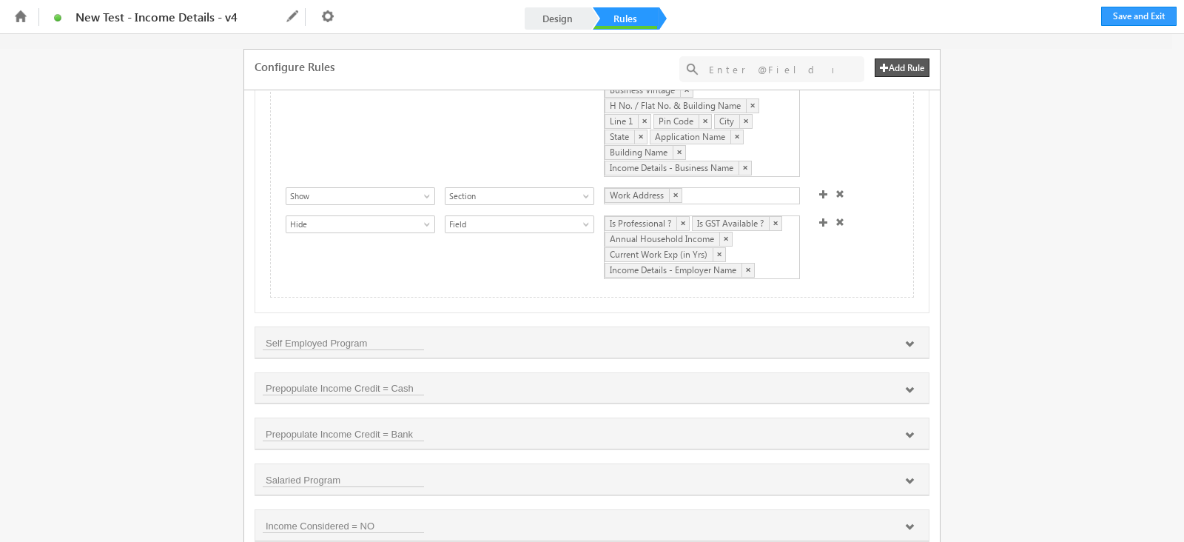
scroll to position [1744, 0]
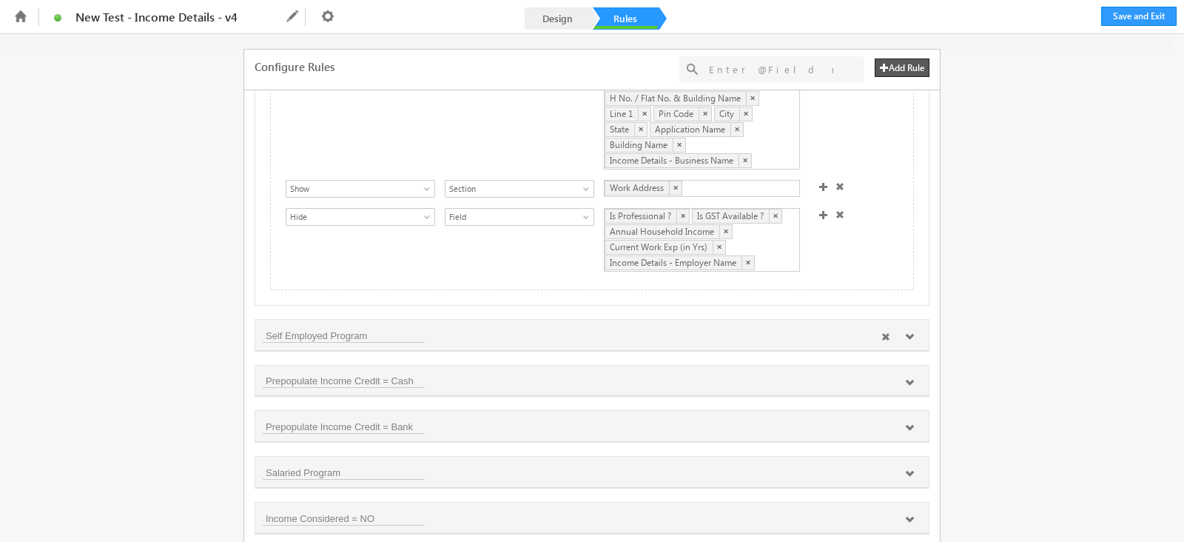
click at [905, 341] on icon at bounding box center [909, 336] width 9 height 9
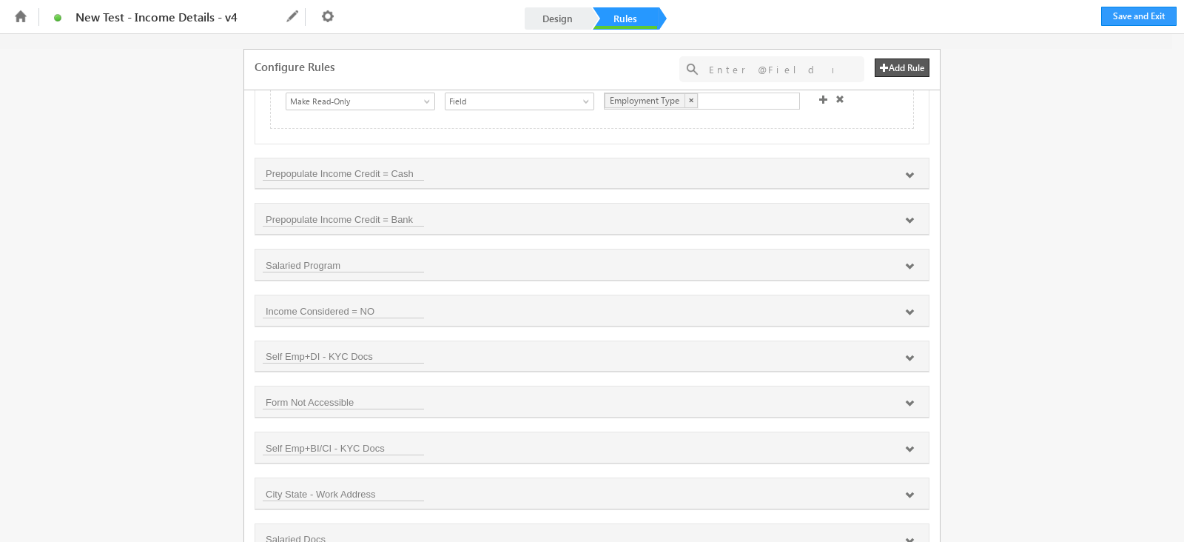
scroll to position [2207, 0]
click at [906, 266] on icon at bounding box center [909, 262] width 9 height 9
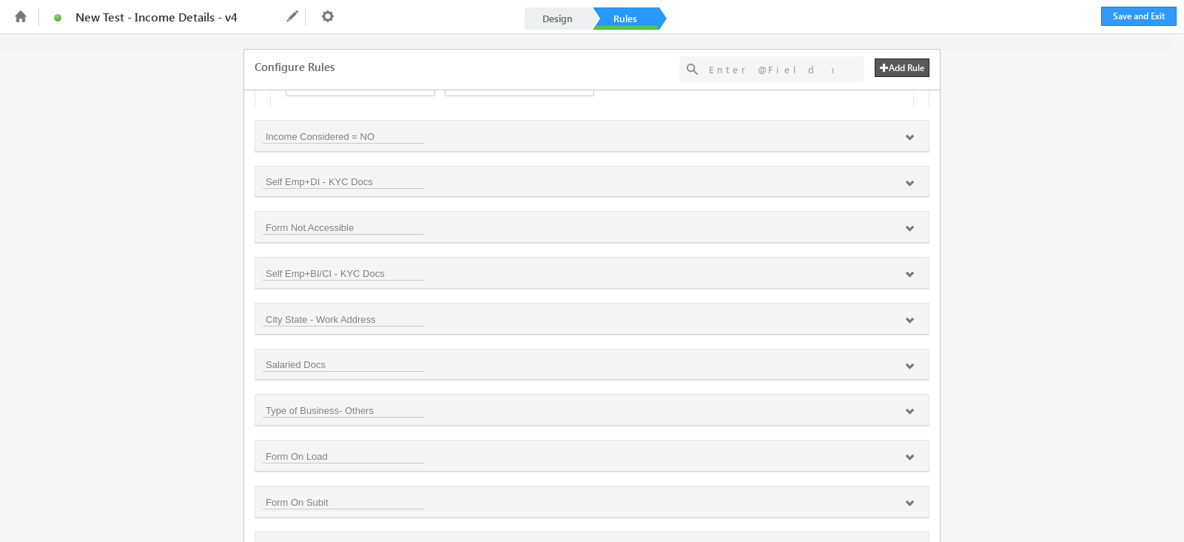
scroll to position [2680, 0]
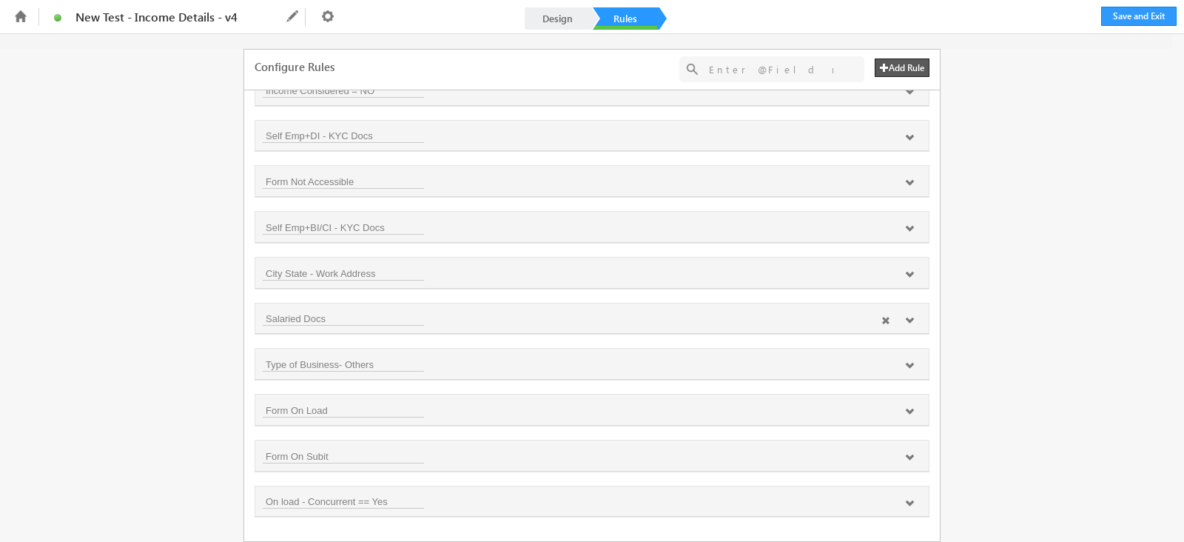
click at [907, 325] on icon at bounding box center [909, 320] width 9 height 9
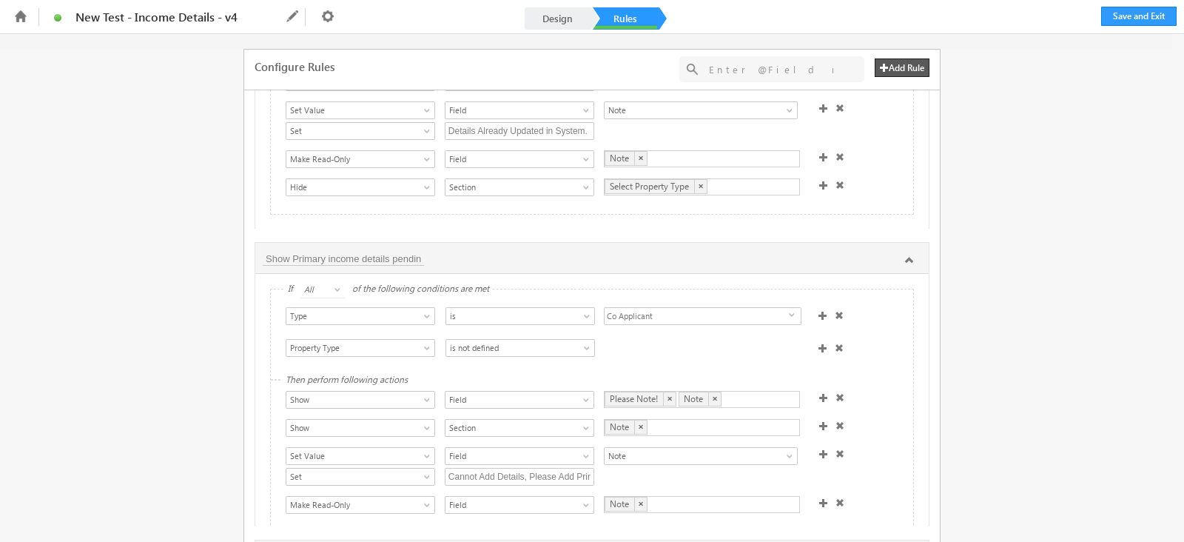
scroll to position [0, 0]
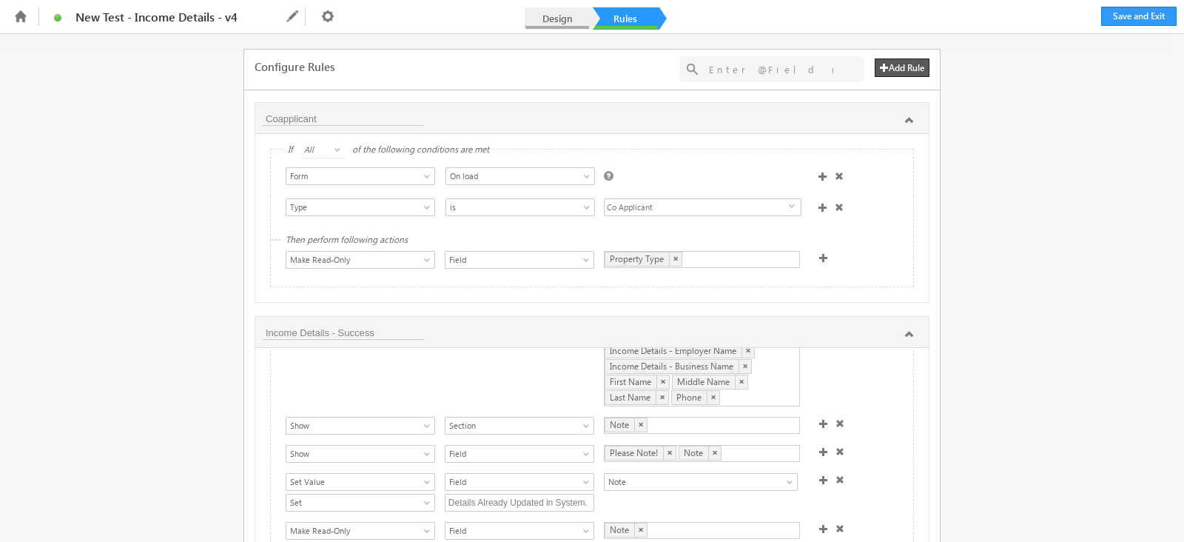
click at [554, 14] on link "Design" at bounding box center [557, 18] width 65 height 22
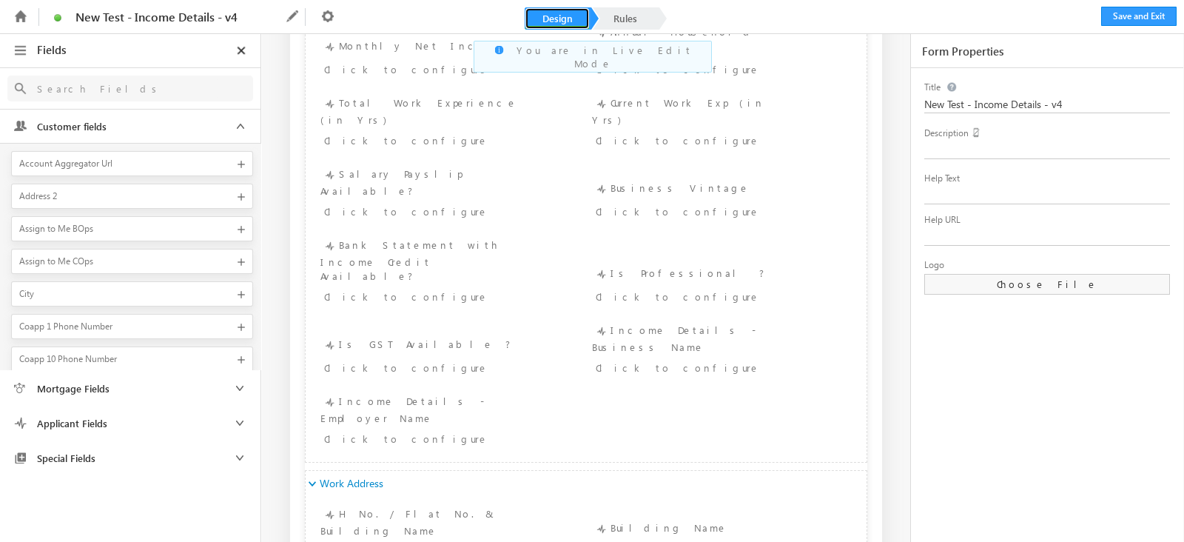
scroll to position [1701, 0]
click at [450, 388] on div "Income Details - Employer Name Click to configure" at bounding box center [448, 417] width 257 height 58
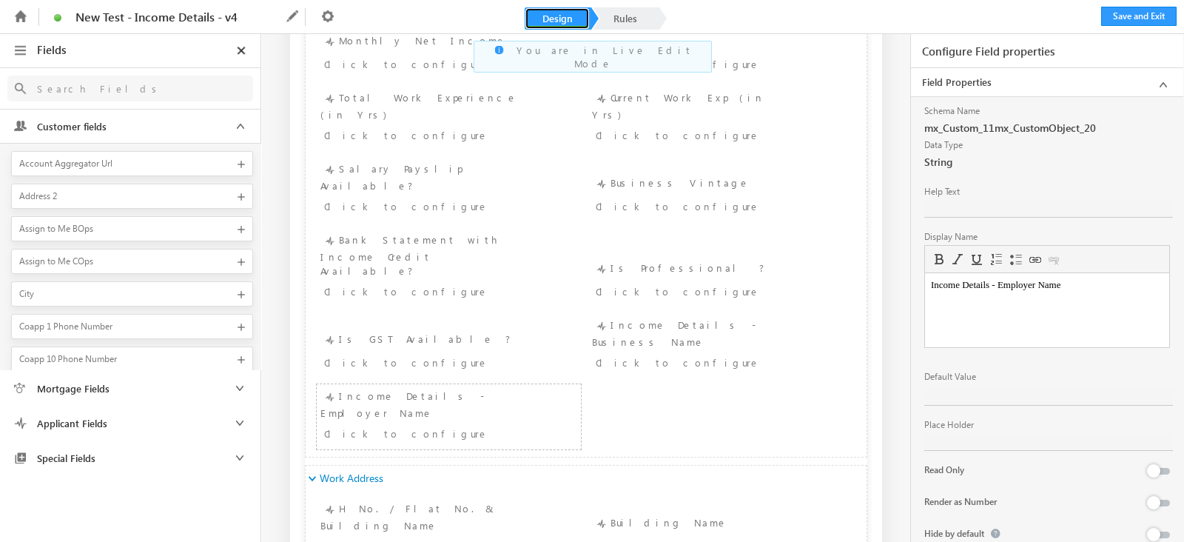
scroll to position [38, 0]
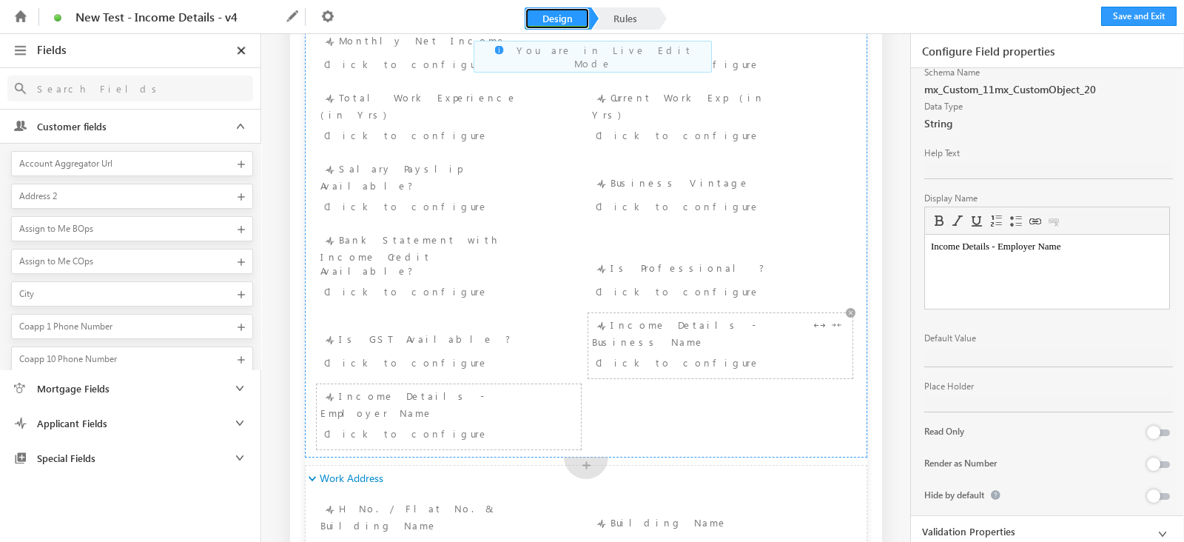
click at [753, 353] on div "Click to configure" at bounding box center [699, 362] width 206 height 18
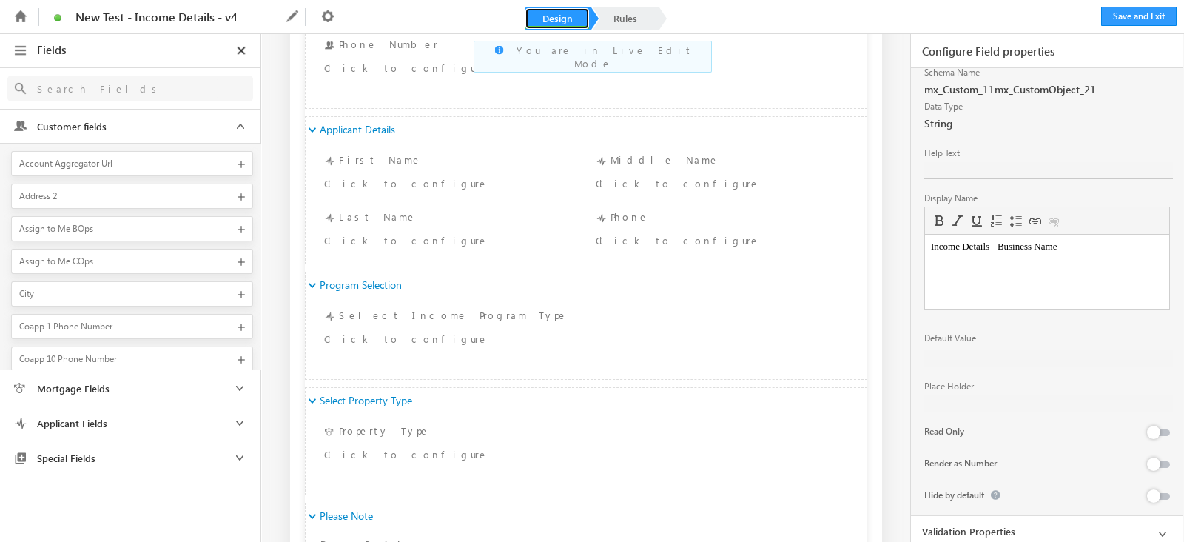
scroll to position [0, 0]
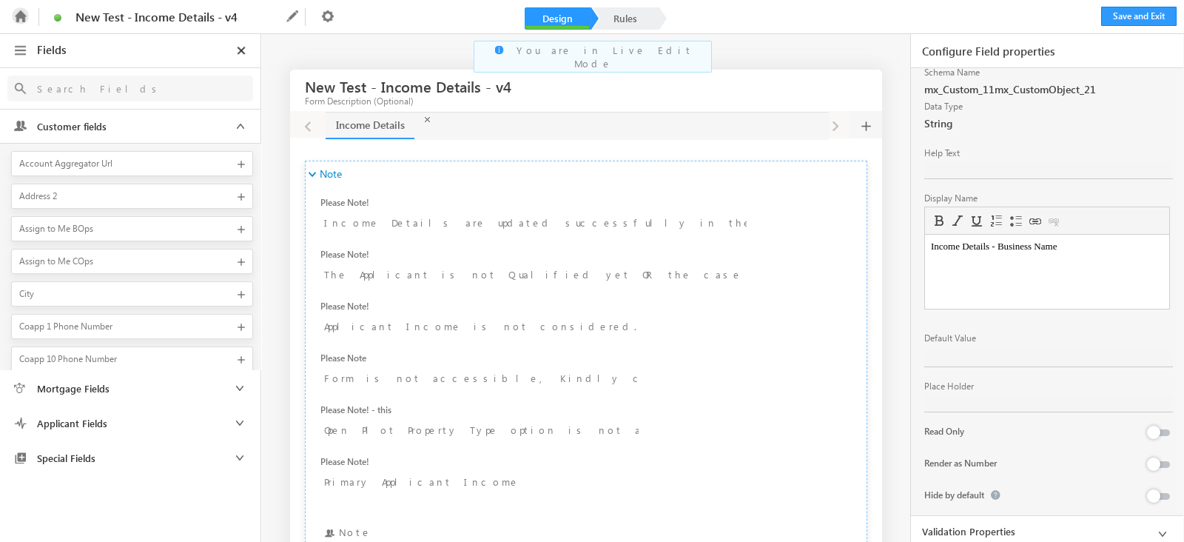
click at [16, 10] on icon at bounding box center [20, 15] width 17 height 17
